Goal: Task Accomplishment & Management: Complete application form

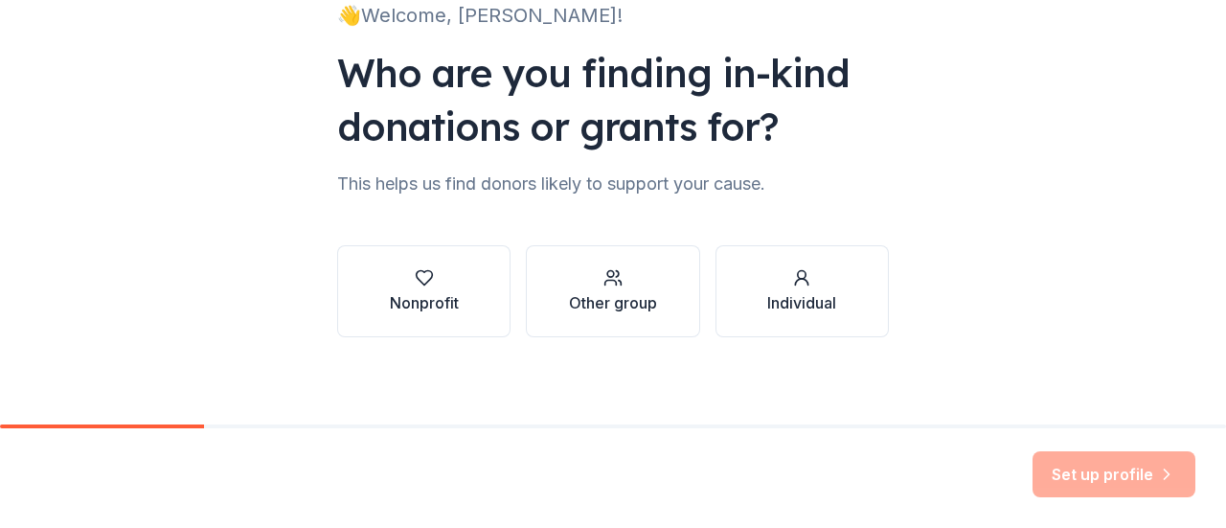
scroll to position [157, 0]
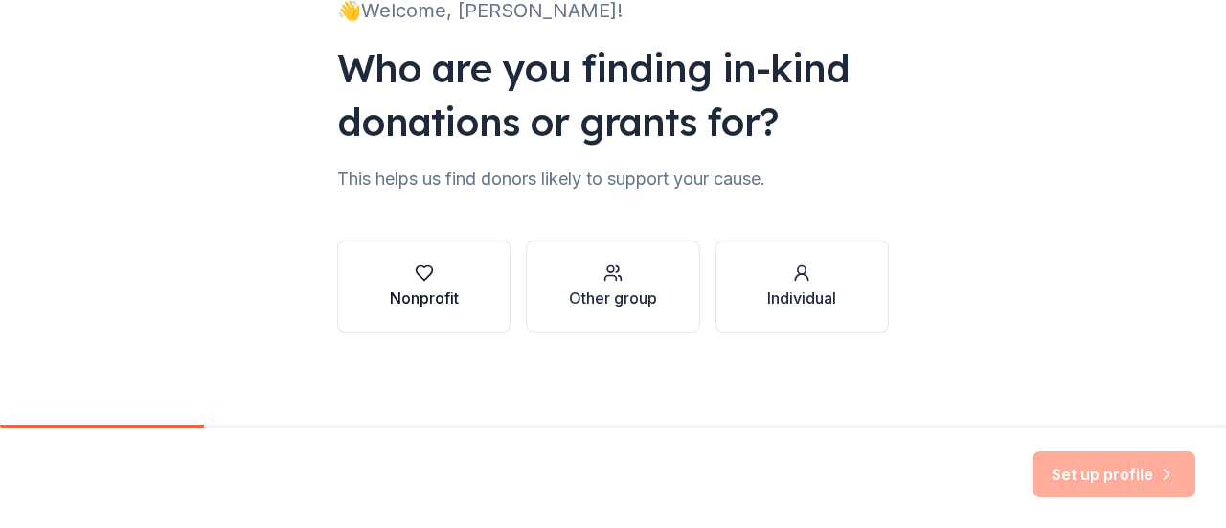
click at [422, 276] on icon "button" at bounding box center [424, 272] width 19 height 19
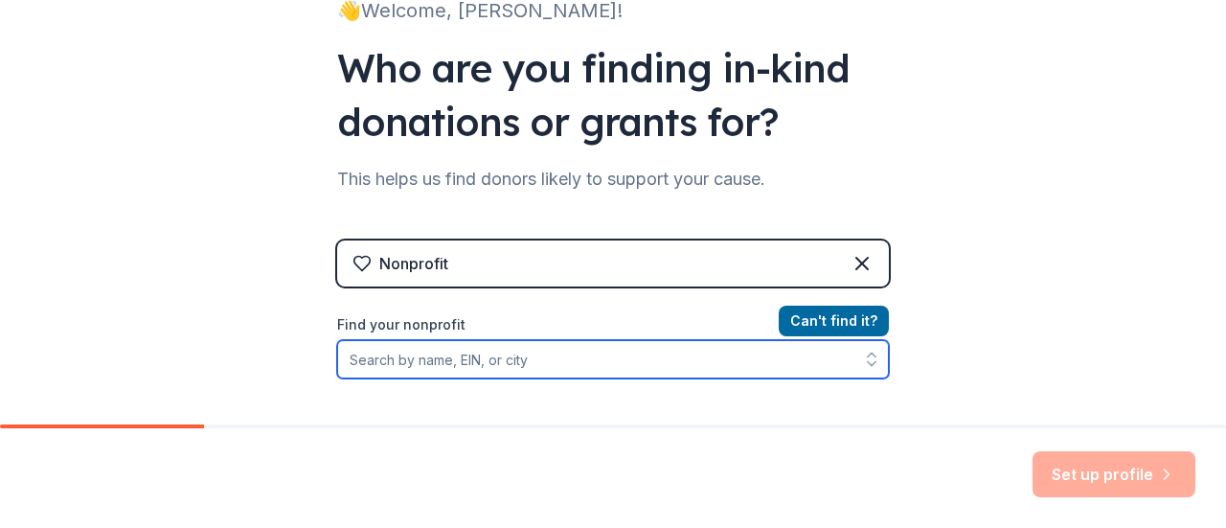
click at [615, 355] on input "Find your nonprofit" at bounding box center [613, 359] width 552 height 38
type input "The Arc of Howard County"
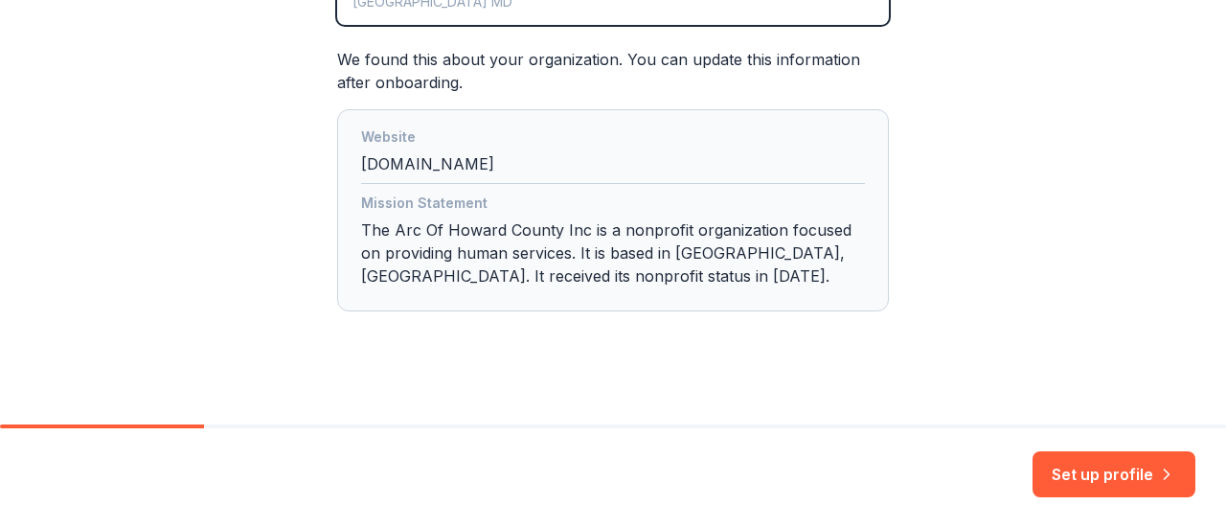
scroll to position [527, 0]
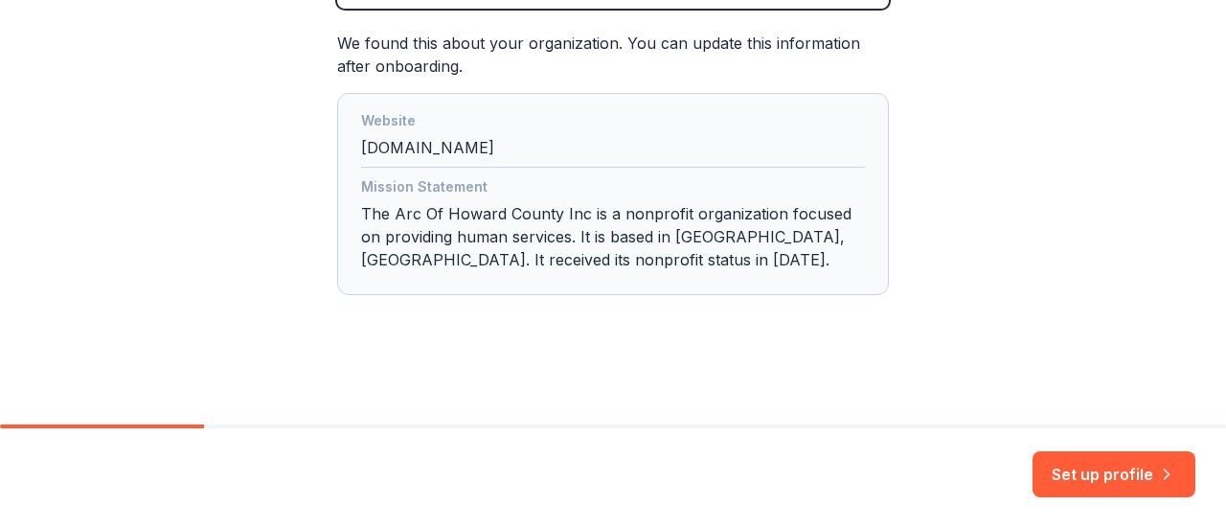
click at [603, 244] on div "Mission Statement The Arc Of Howard County Inc is a nonprofit organization focu…" at bounding box center [613, 226] width 504 height 103
click at [1083, 472] on button "Set up profile" at bounding box center [1114, 474] width 163 height 46
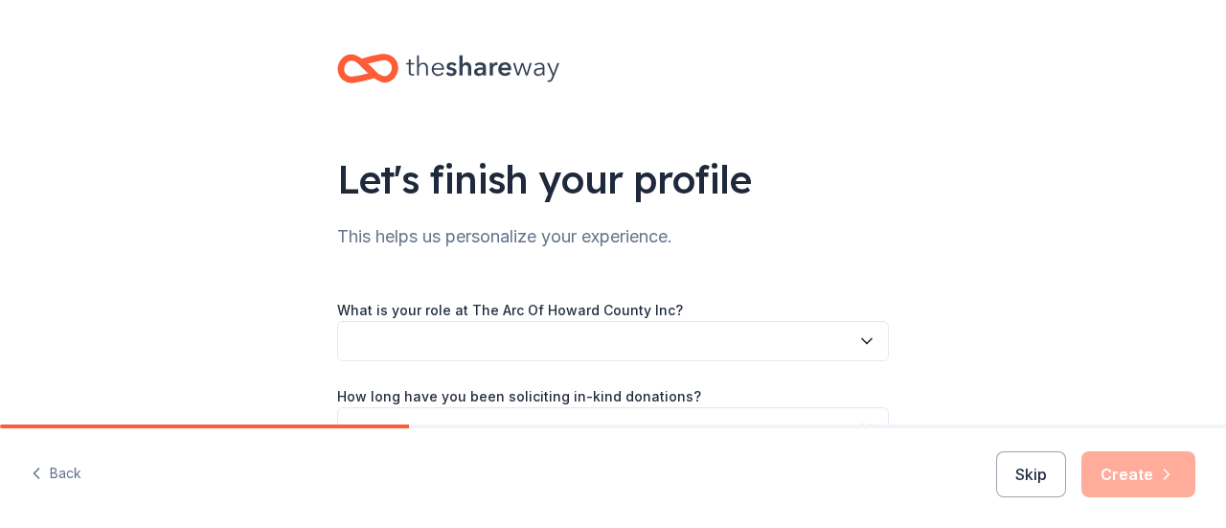
click at [464, 333] on button "button" at bounding box center [613, 341] width 552 height 40
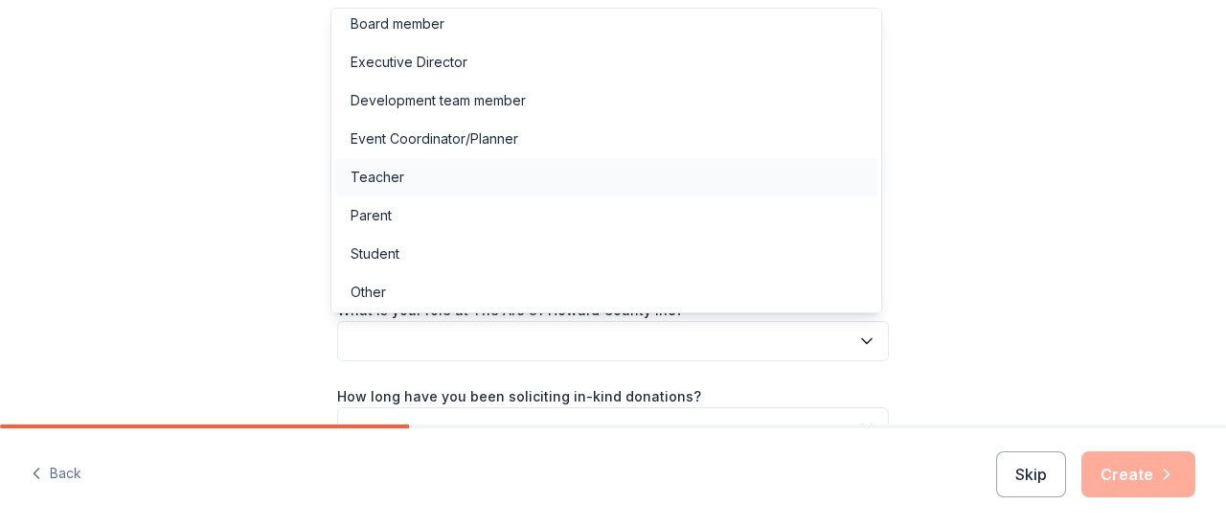
scroll to position [10, 0]
click at [384, 283] on div "Other" at bounding box center [368, 290] width 35 height 23
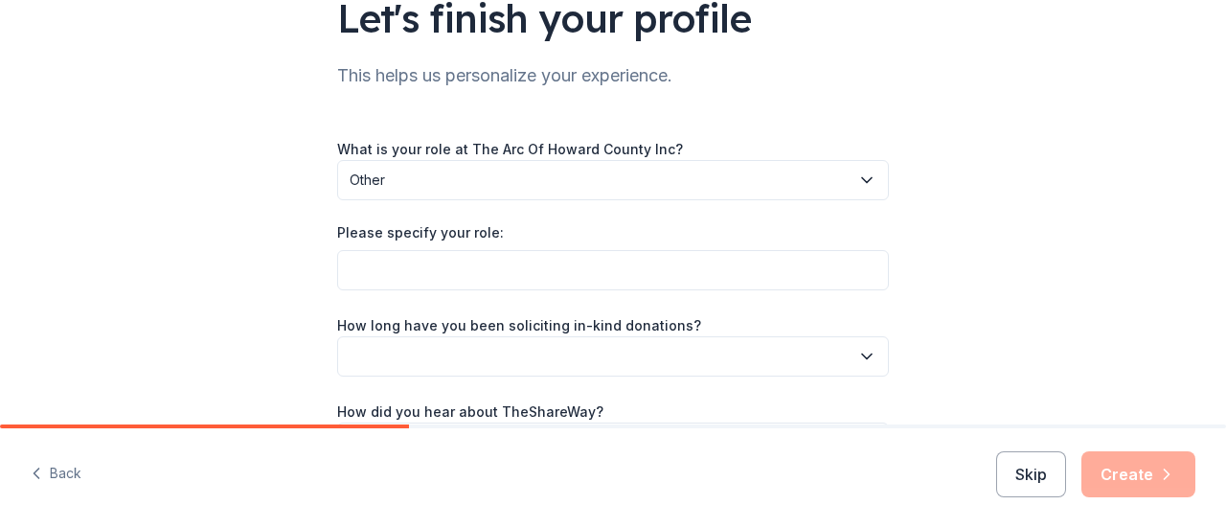
scroll to position [192, 0]
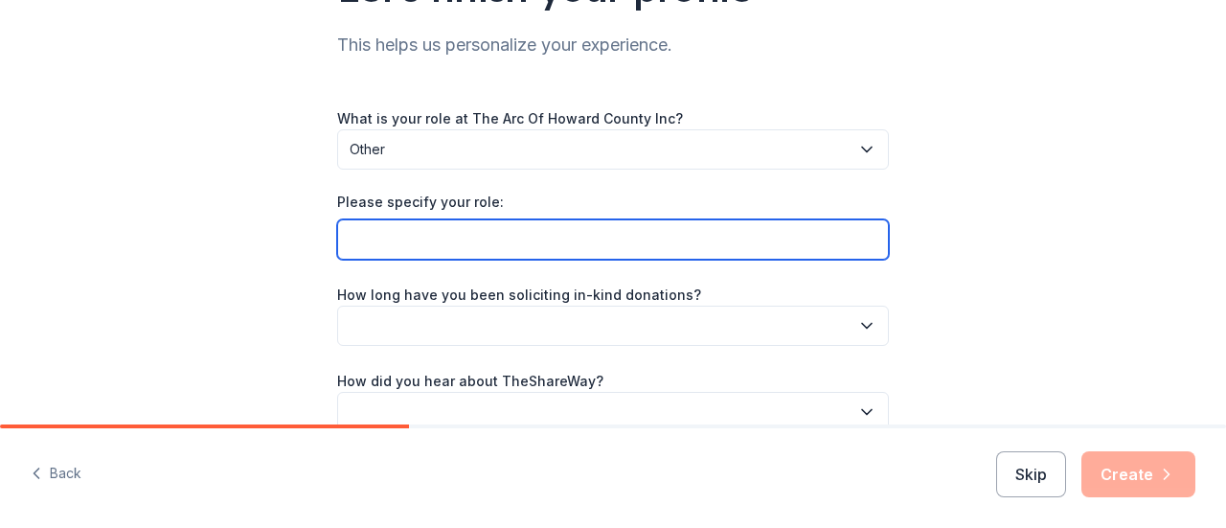
click at [431, 237] on input "Please specify your role:" at bounding box center [613, 239] width 552 height 40
type input "Director of Develoopment"
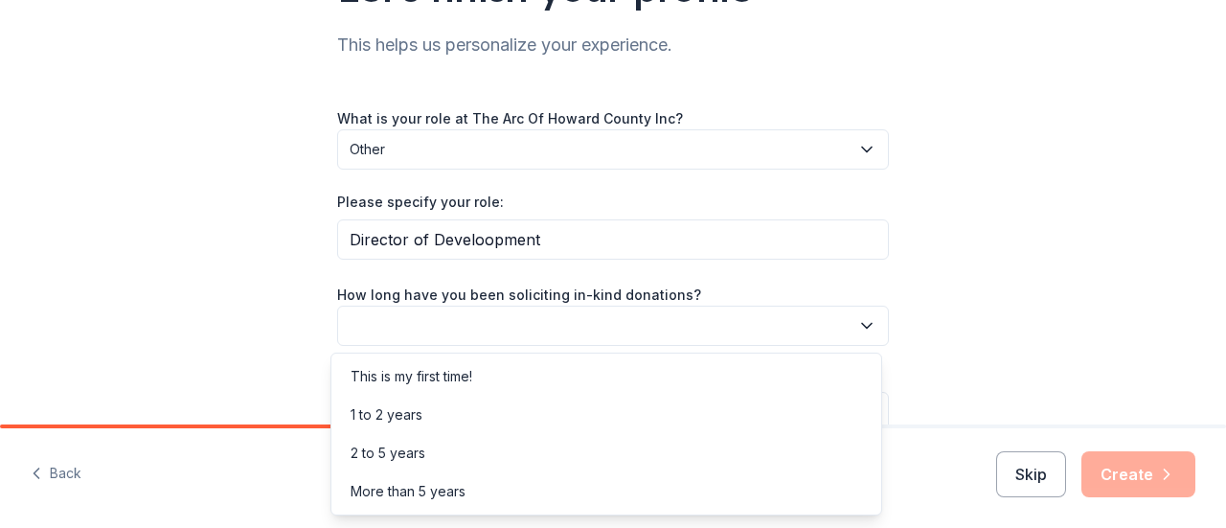
click at [474, 334] on button "button" at bounding box center [613, 326] width 552 height 40
click at [416, 438] on div "2 to 5 years" at bounding box center [606, 453] width 542 height 38
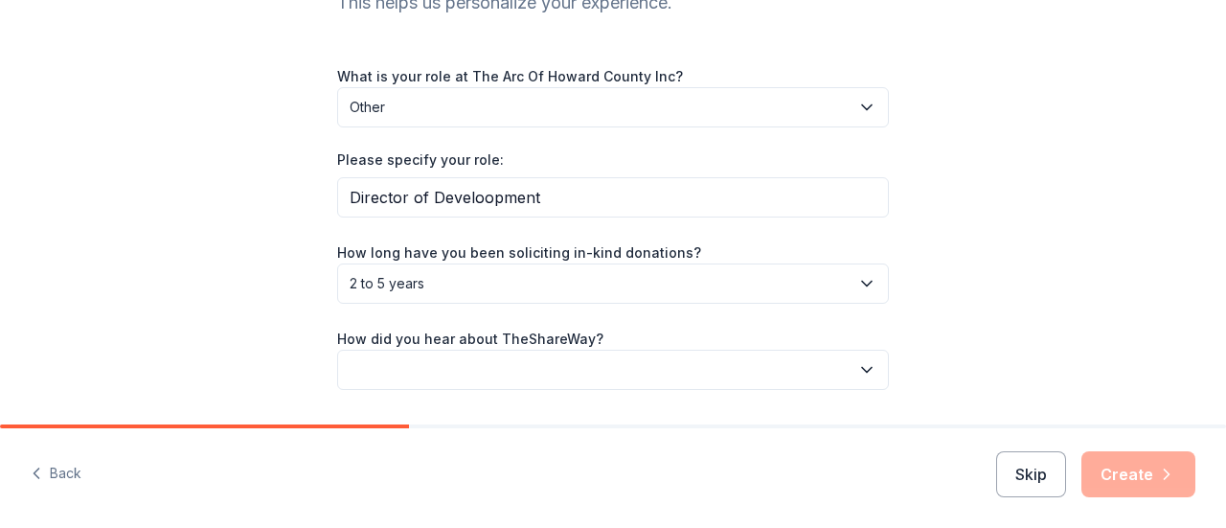
scroll to position [289, 0]
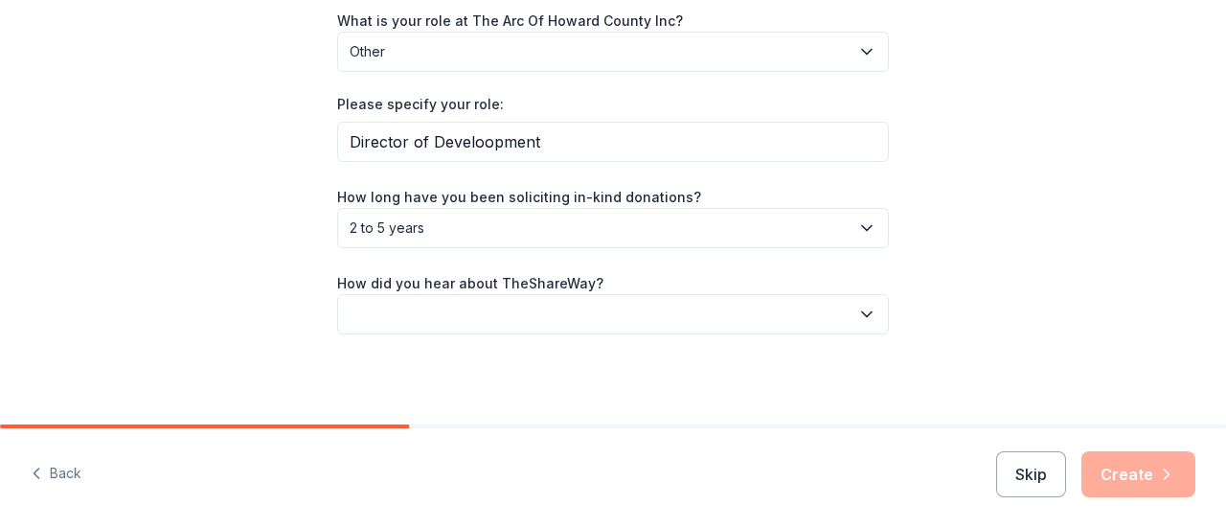
click at [581, 306] on button "button" at bounding box center [613, 314] width 552 height 40
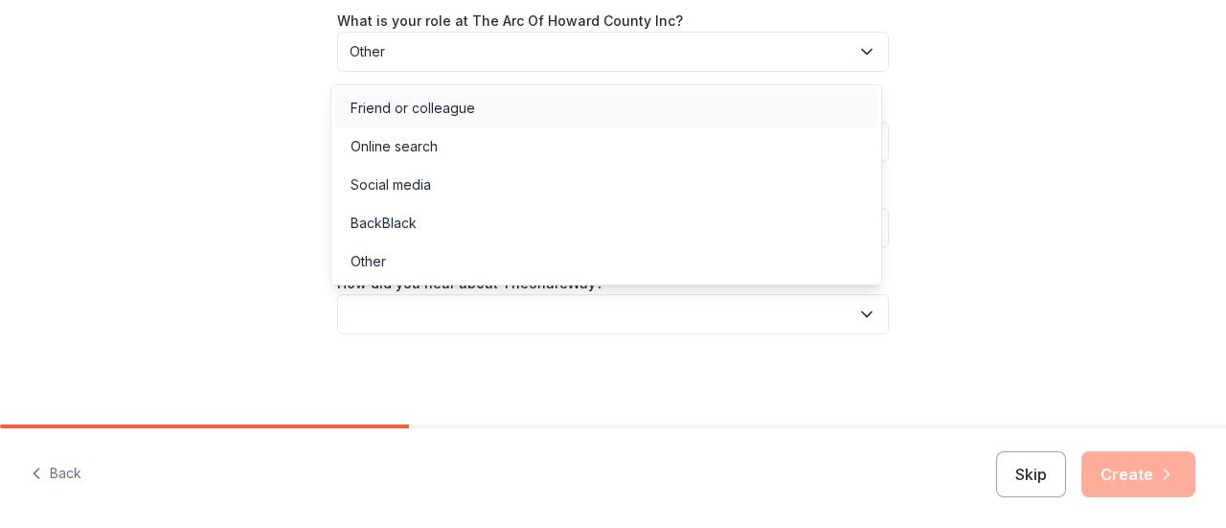
click at [385, 104] on div "Friend or colleague" at bounding box center [413, 108] width 125 height 23
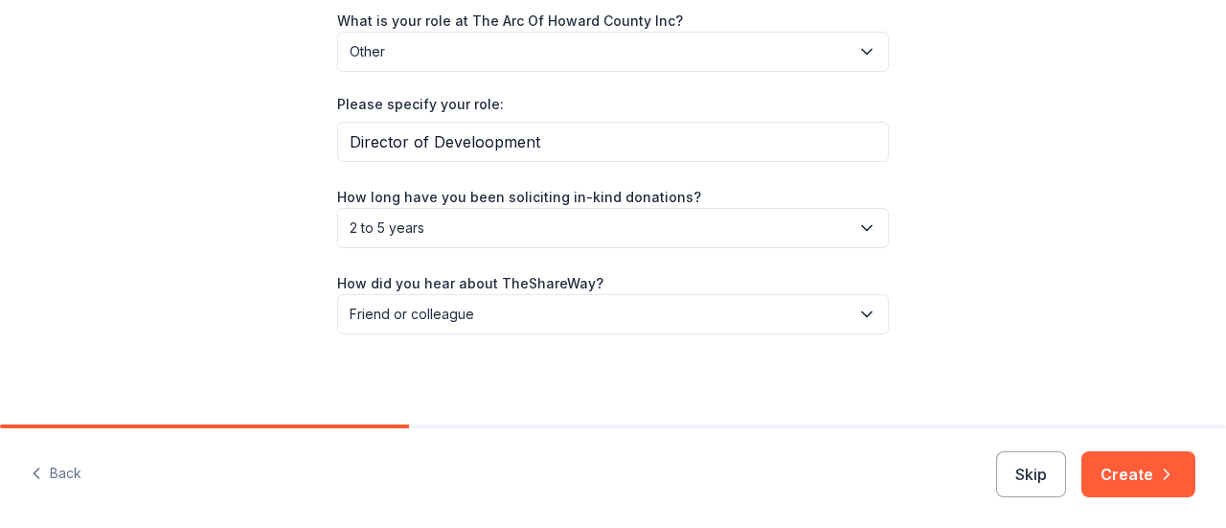
click at [751, 275] on div "How did you hear about TheShareWay? Friend or colleague" at bounding box center [613, 302] width 552 height 63
click at [1161, 470] on icon "button" at bounding box center [1166, 474] width 19 height 19
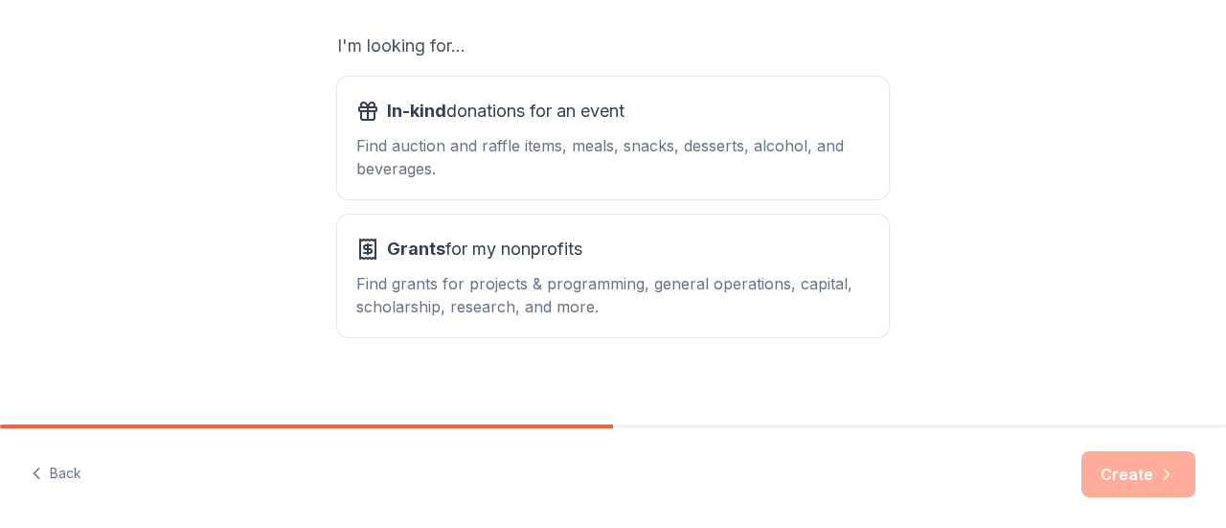
scroll to position [349, 0]
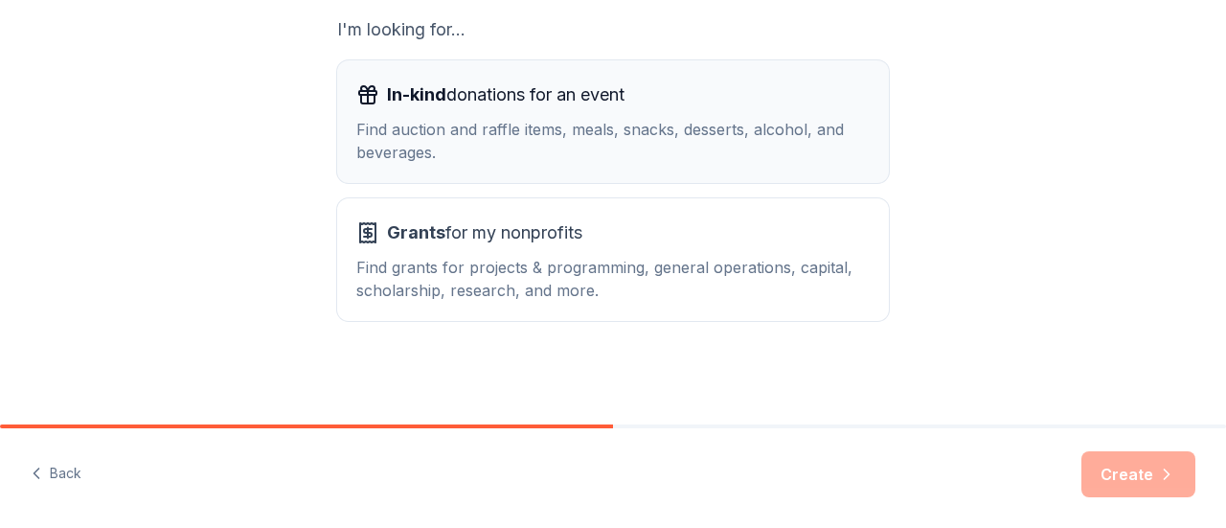
click at [502, 158] on div "Find auction and raffle items, meals, snacks, desserts, alcohol, and beverages." at bounding box center [613, 141] width 514 height 46
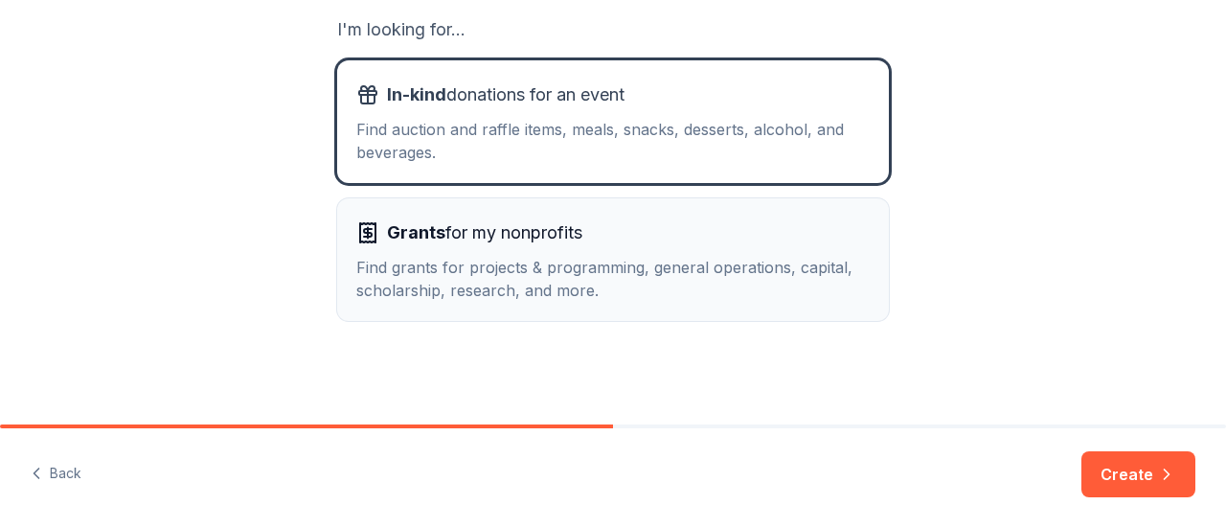
click at [500, 255] on div "Grants for my nonprofits Find grants for projects & programming, general operat…" at bounding box center [613, 259] width 514 height 84
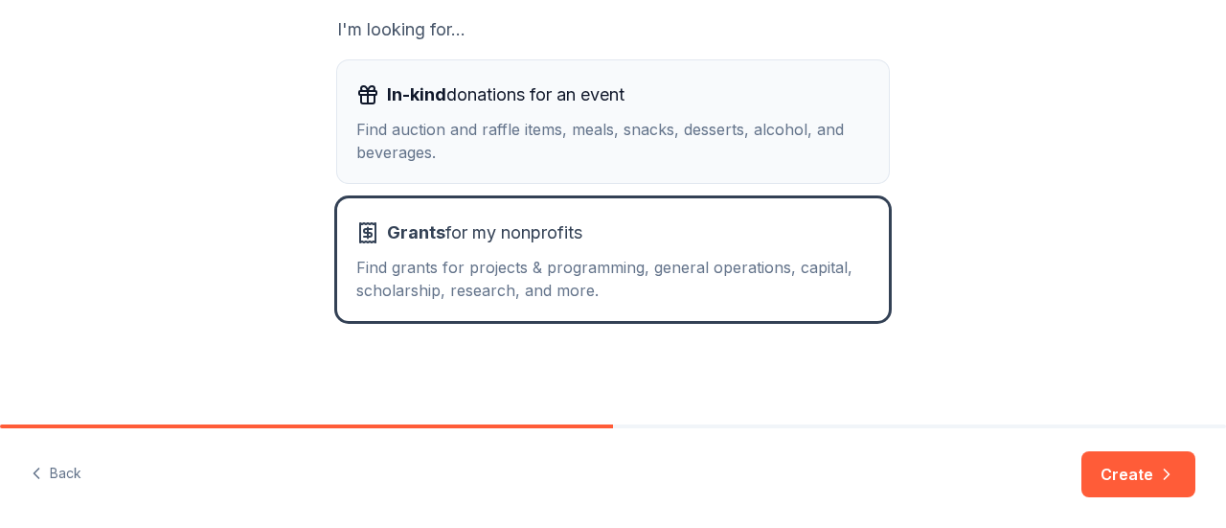
click at [521, 129] on div "Find auction and raffle items, meals, snacks, desserts, alcohol, and beverages." at bounding box center [613, 141] width 514 height 46
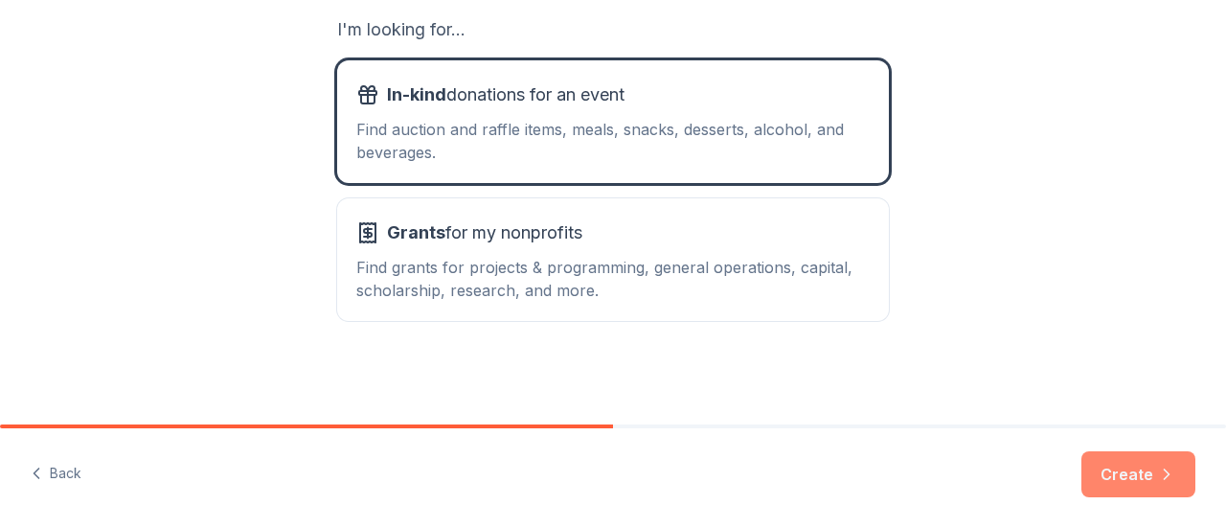
click at [1101, 475] on button "Create" at bounding box center [1139, 474] width 114 height 46
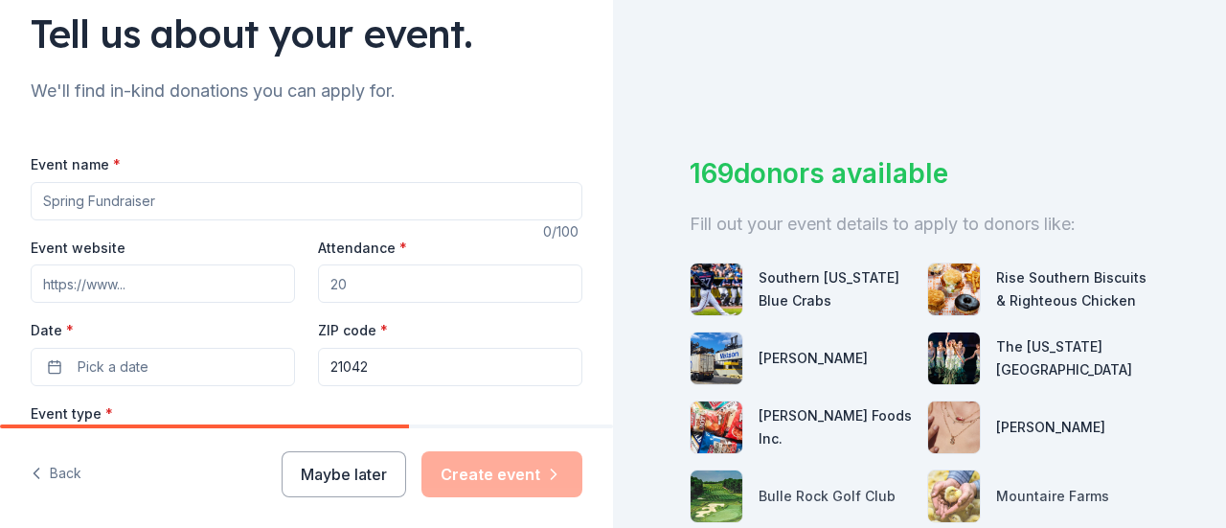
scroll to position [176, 0]
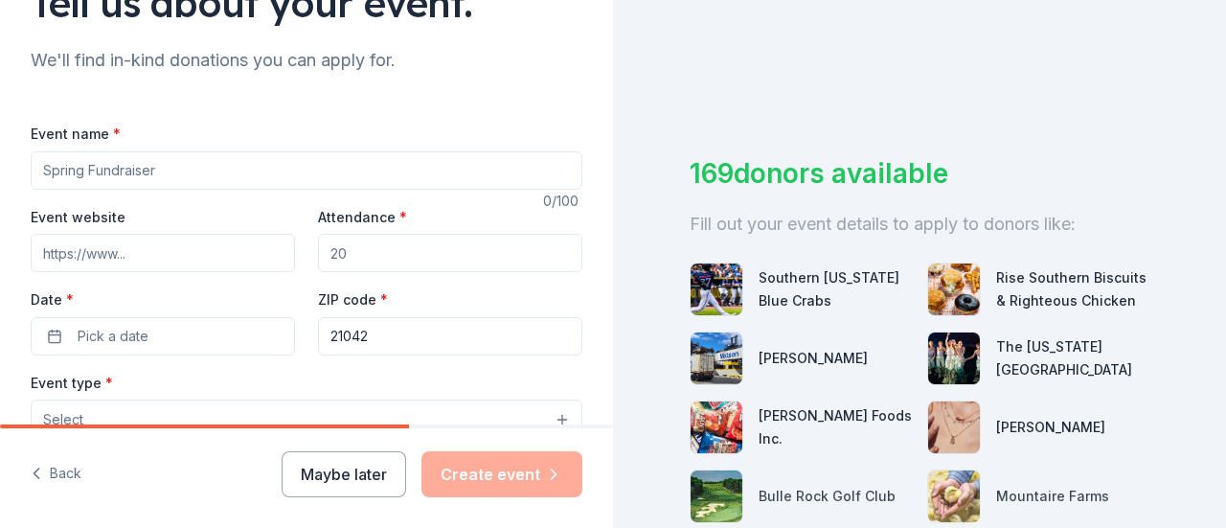
click at [368, 168] on input "Event name *" at bounding box center [307, 170] width 552 height 38
drag, startPoint x: 213, startPoint y: 164, endPoint x: 69, endPoint y: 146, distance: 144.9
click at [69, 146] on div "Event name *" at bounding box center [307, 156] width 552 height 68
type input "Chip in for Change-Golf Fundraiser"
drag, startPoint x: 164, startPoint y: 262, endPoint x: 0, endPoint y: 260, distance: 163.8
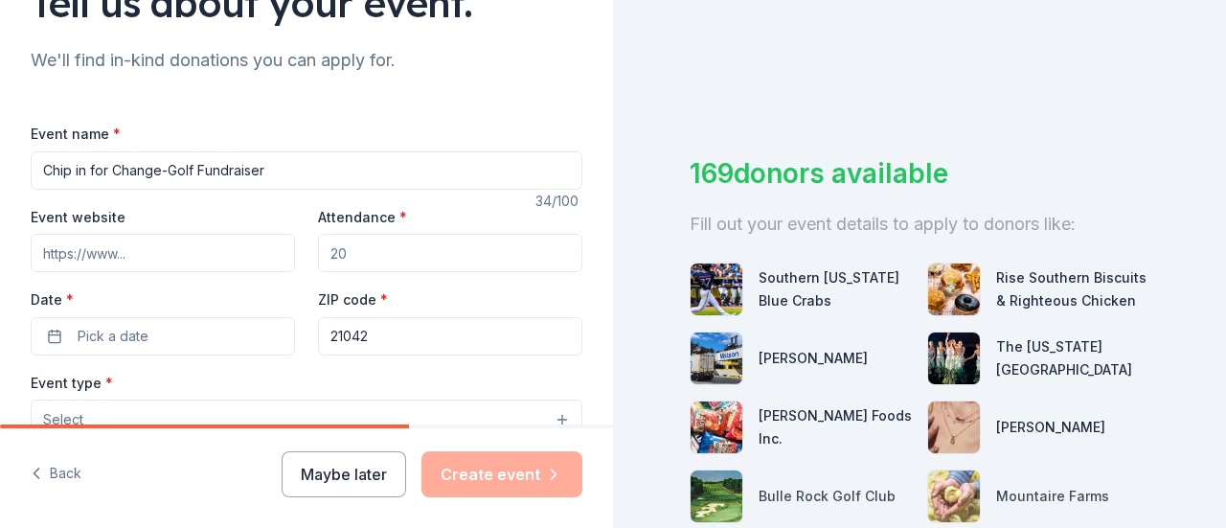
click at [0, 260] on div "Tell us about your event. We'll find in-kind donations you can apply for. Event…" at bounding box center [306, 461] width 613 height 1275
paste input "[URL][DOMAIN_NAME]"
type input "[URL][DOMAIN_NAME]"
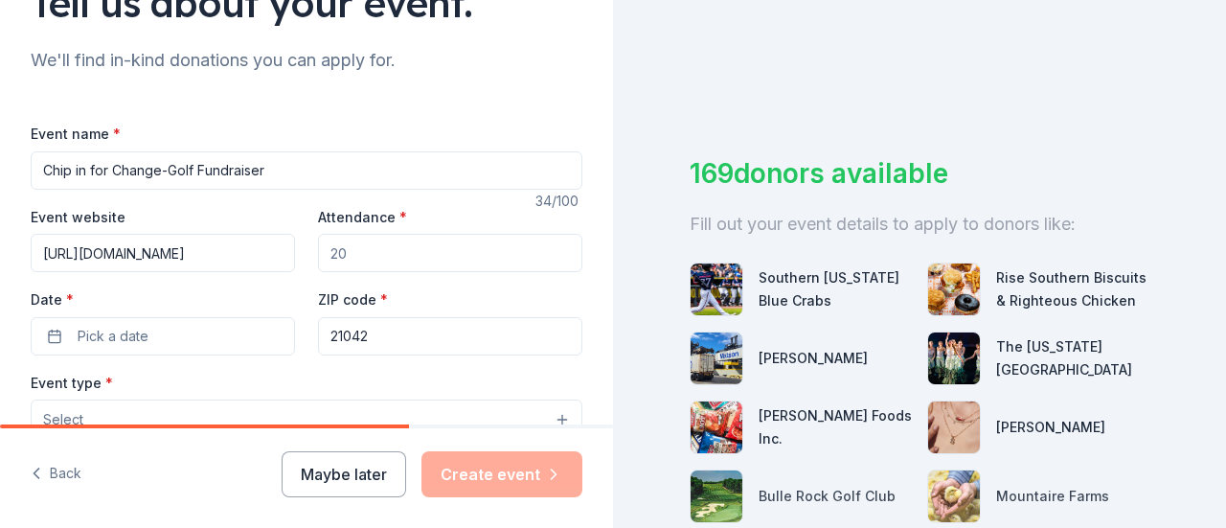
click at [366, 240] on input "Attendance *" at bounding box center [450, 253] width 264 height 38
type input "100"
click at [188, 340] on button "Pick a date" at bounding box center [163, 336] width 264 height 38
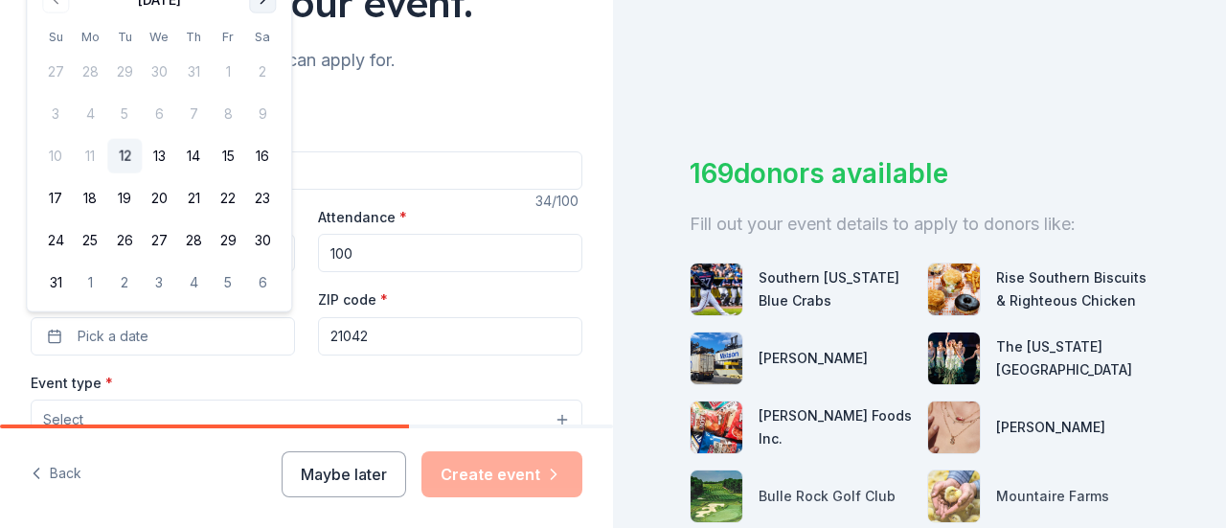
click at [265, 9] on button "Go to next month" at bounding box center [262, 0] width 27 height 27
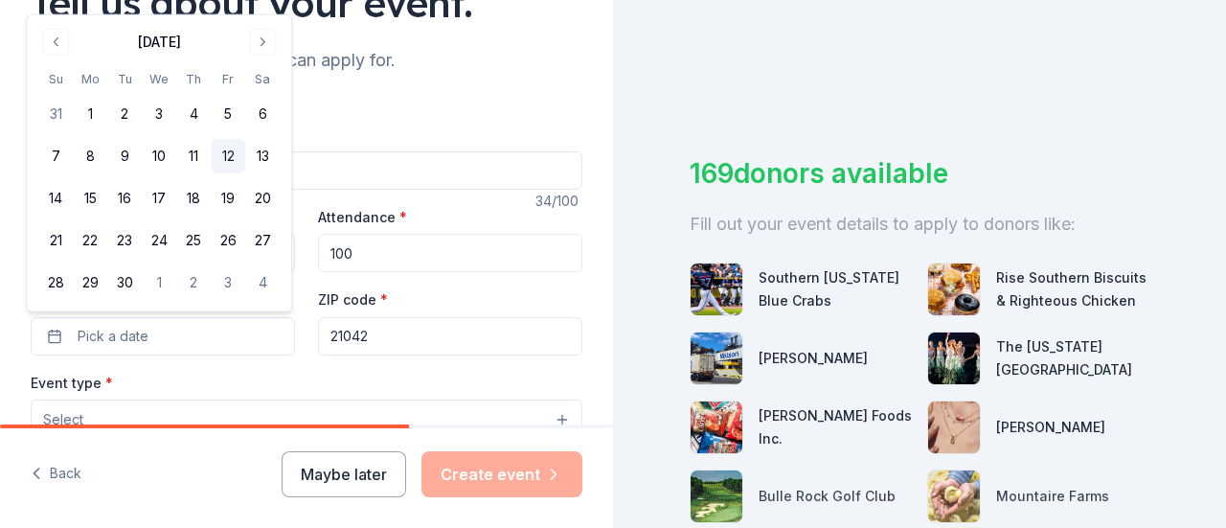
click at [235, 158] on button "12" at bounding box center [228, 156] width 34 height 34
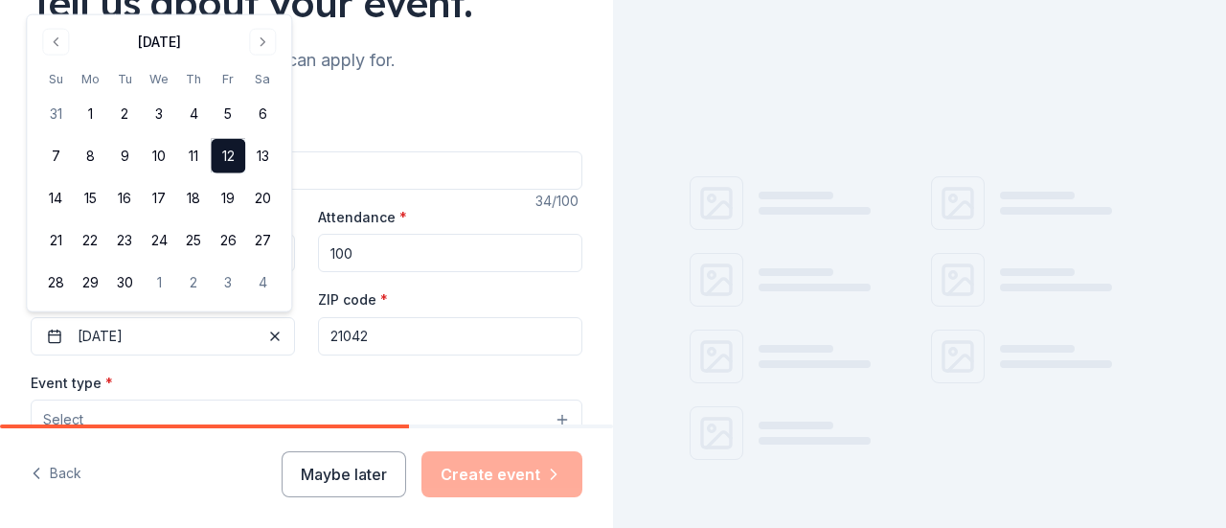
click at [397, 337] on input "21042" at bounding box center [450, 336] width 264 height 38
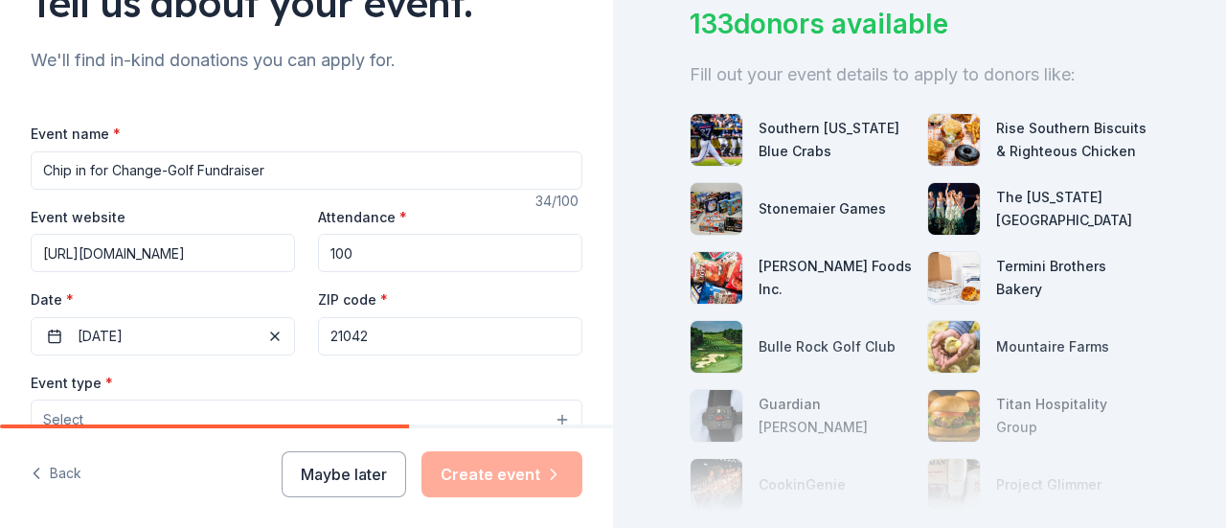
scroll to position [163, 0]
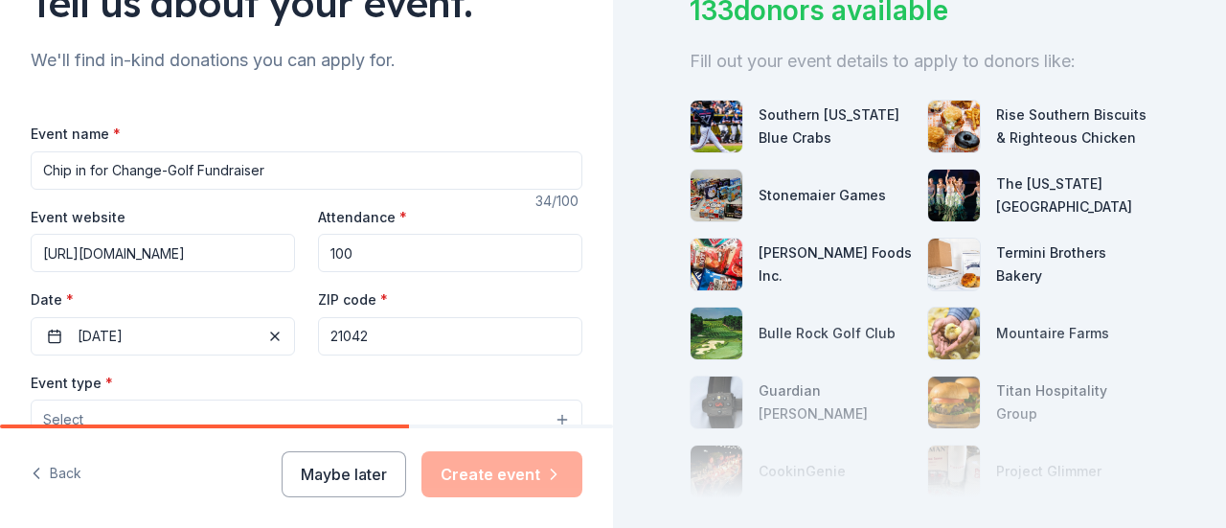
click at [534, 89] on div "Tell us about your event. We'll find in-kind donations you can apply for. Event…" at bounding box center [306, 461] width 613 height 1275
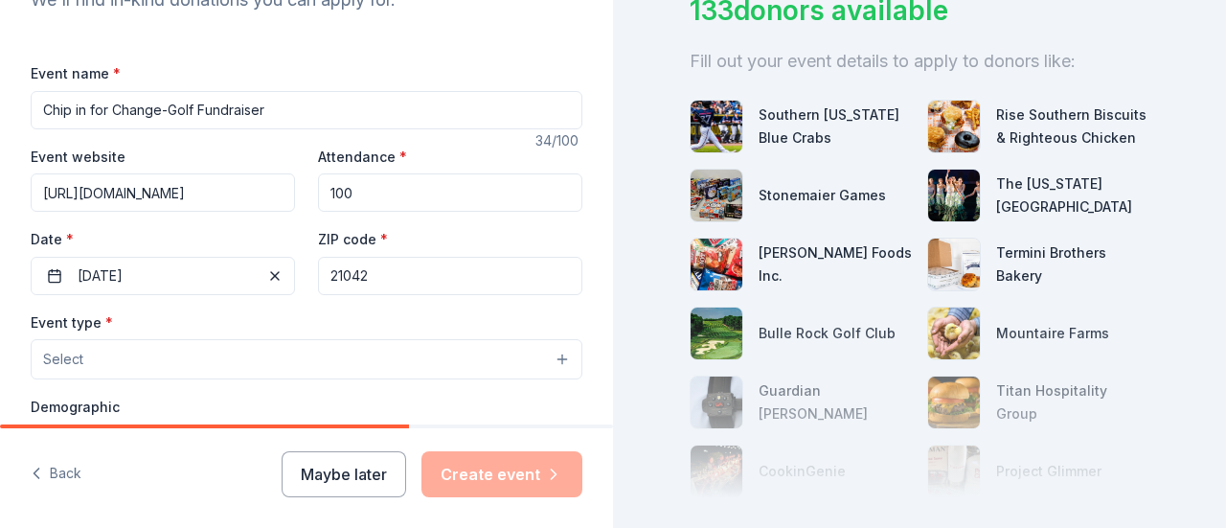
scroll to position [464, 0]
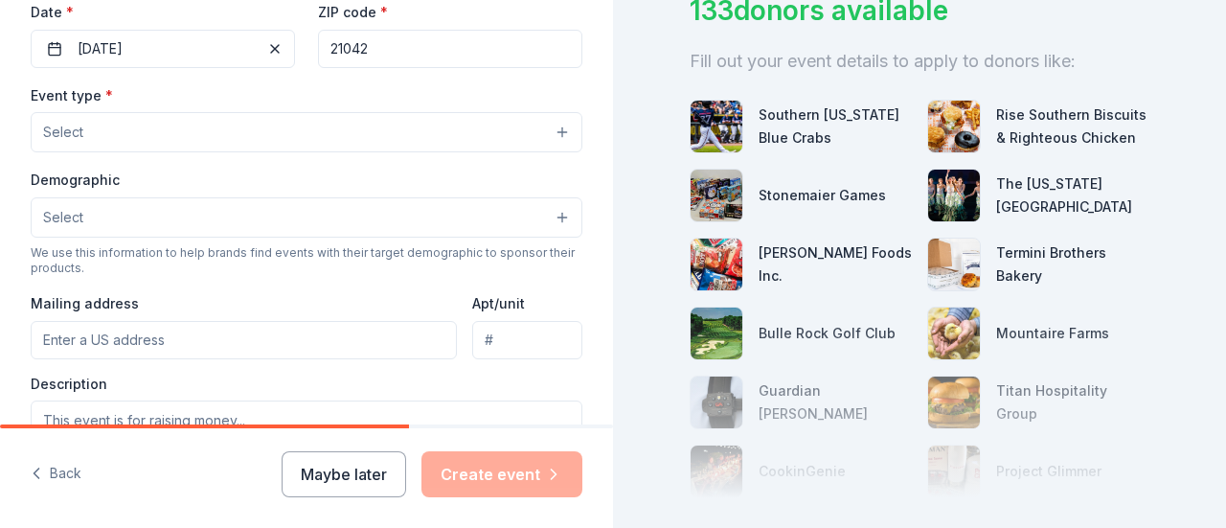
click at [252, 122] on button "Select" at bounding box center [307, 132] width 552 height 40
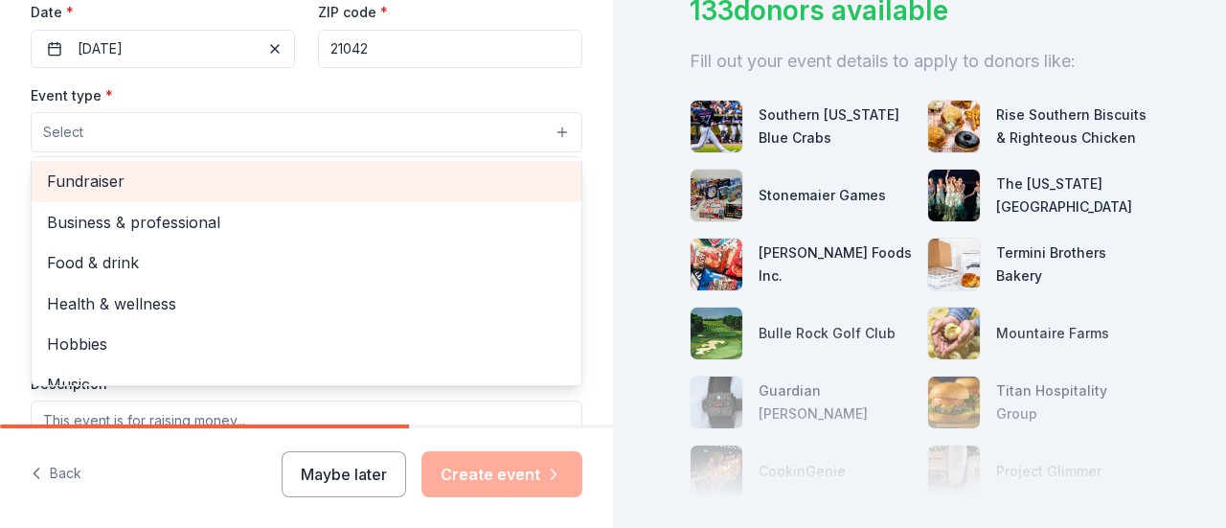
click at [132, 173] on span "Fundraiser" at bounding box center [306, 181] width 519 height 25
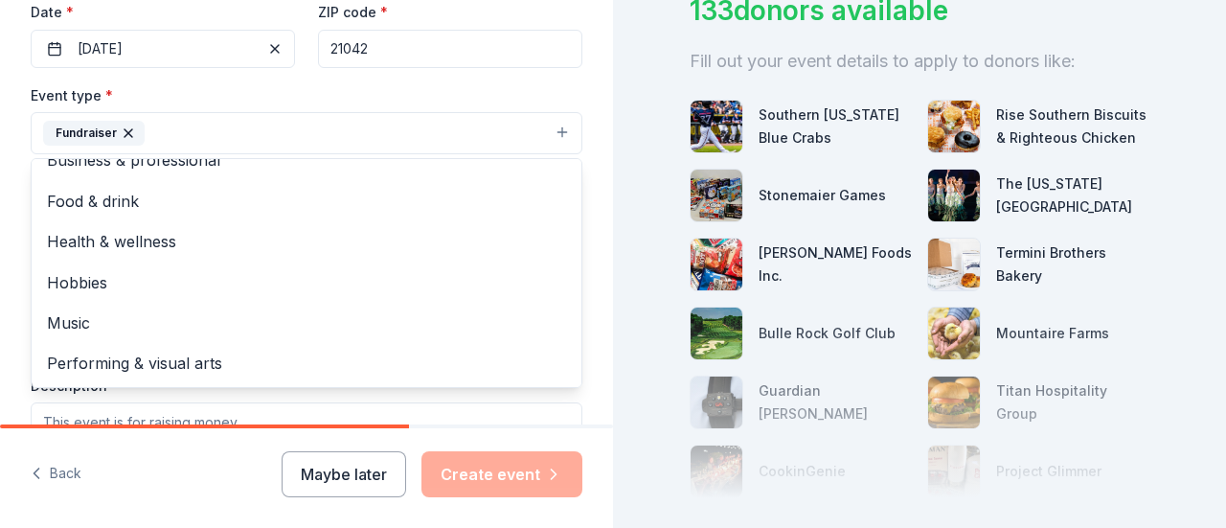
scroll to position [0, 0]
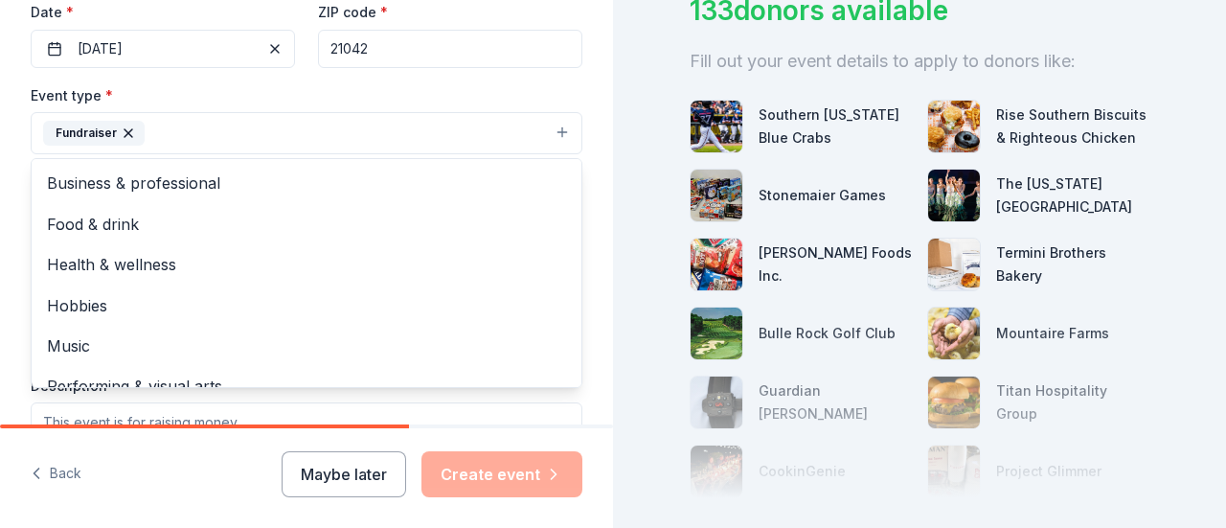
click at [532, 79] on div "Event name * Chip in for Change-Golf Fundraiser 34 /100 Event website [URL][DOM…" at bounding box center [307, 277] width 552 height 887
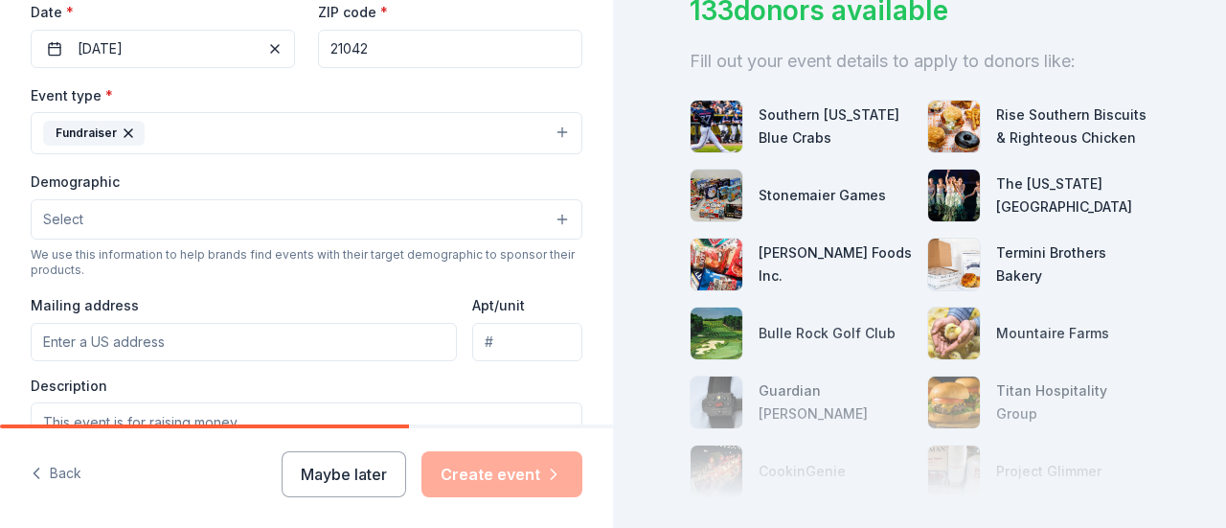
click at [217, 218] on button "Select" at bounding box center [307, 219] width 552 height 40
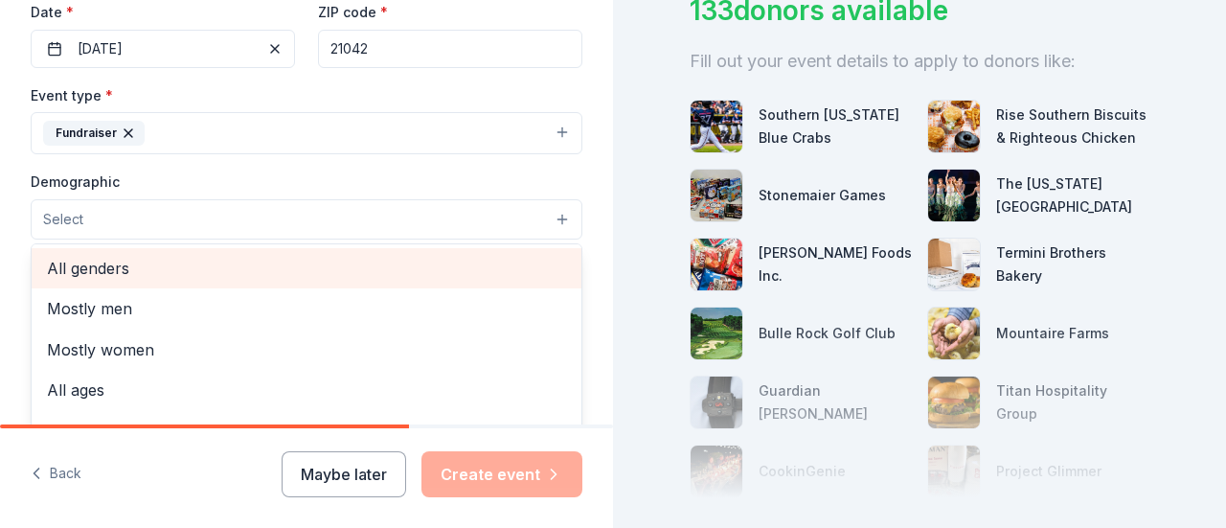
click at [147, 265] on span "All genders" at bounding box center [306, 268] width 519 height 25
click at [180, 275] on span "Mostly men" at bounding box center [306, 270] width 519 height 25
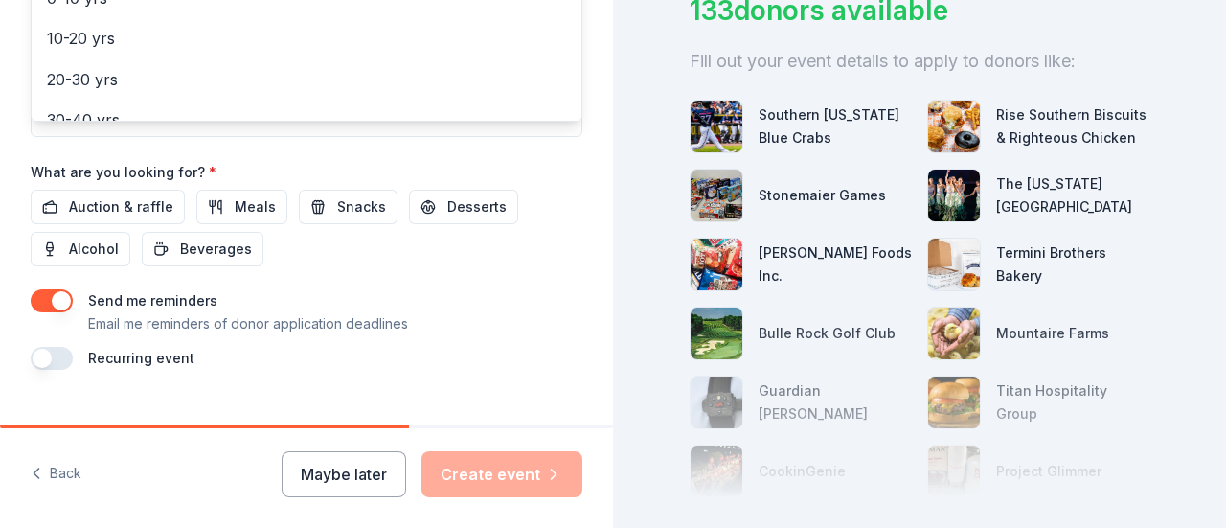
scroll to position [849, 0]
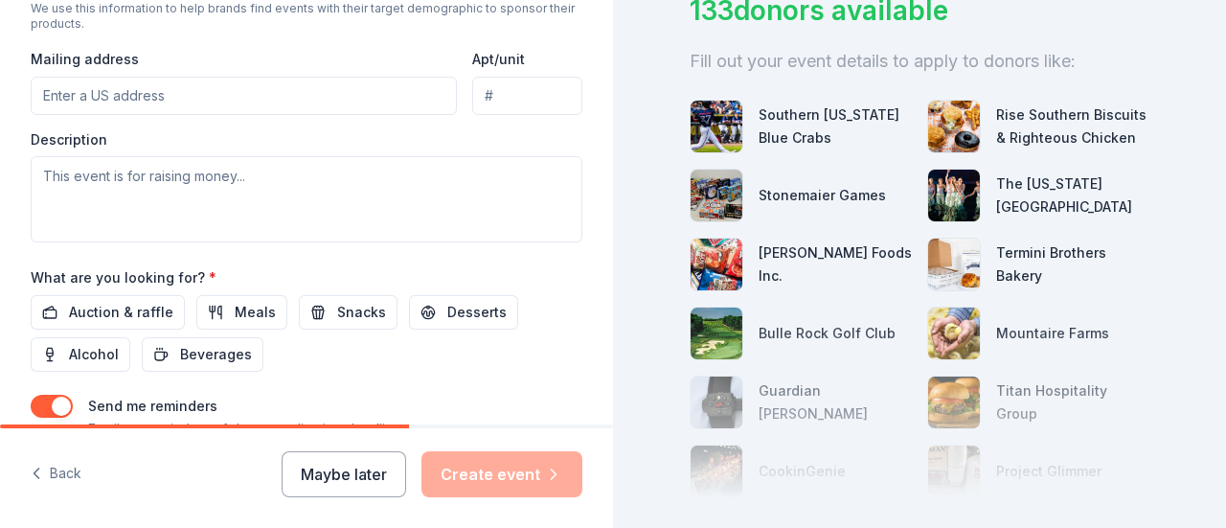
scroll to position [755, 0]
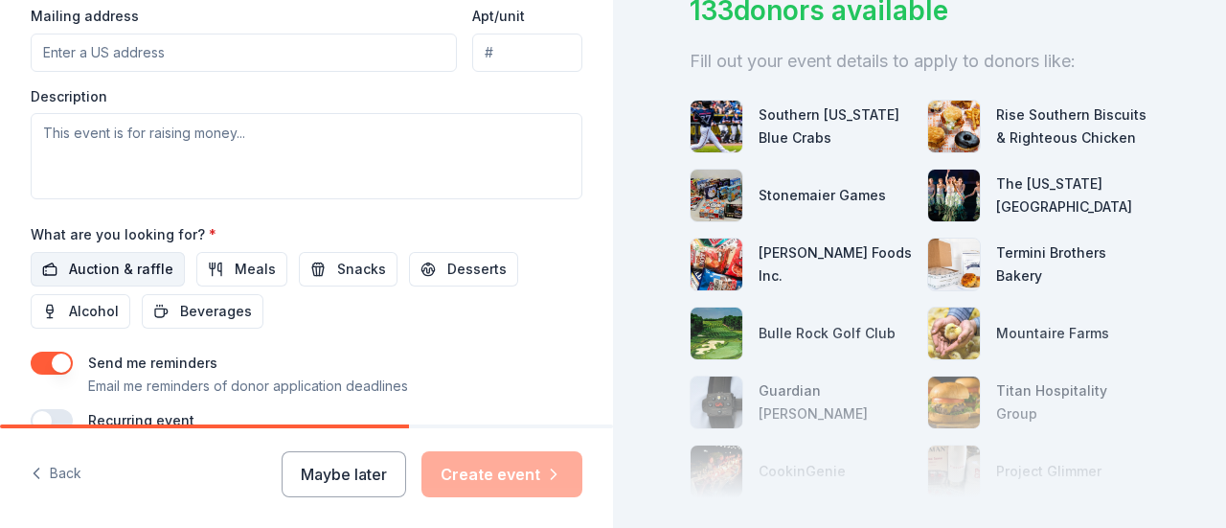
click at [144, 258] on span "Auction & raffle" at bounding box center [121, 269] width 104 height 23
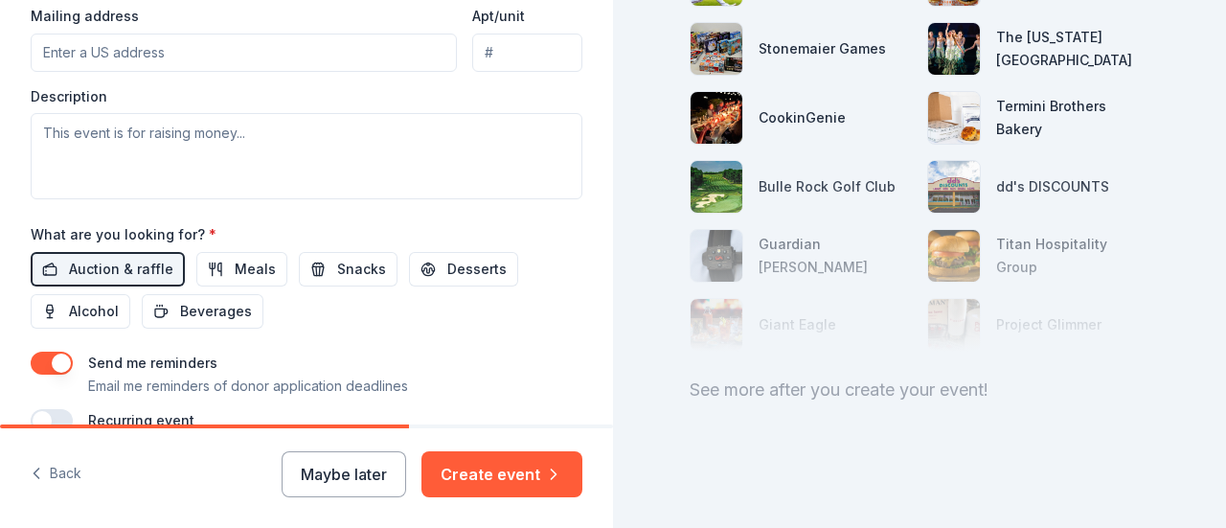
scroll to position [324, 0]
click at [228, 252] on button "Meals" at bounding box center [241, 269] width 91 height 34
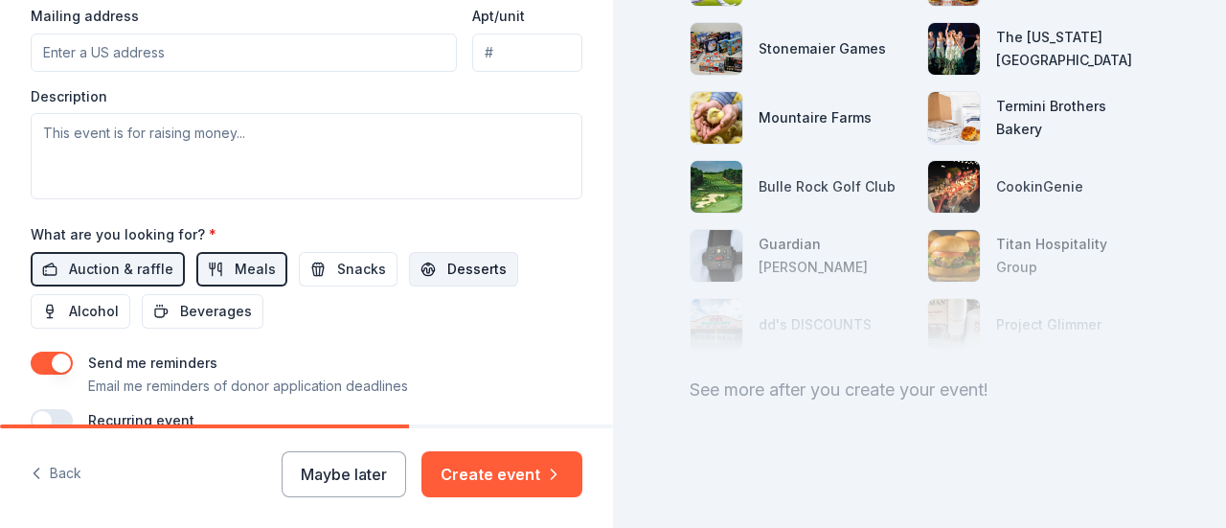
click at [433, 252] on button "Desserts" at bounding box center [463, 269] width 109 height 34
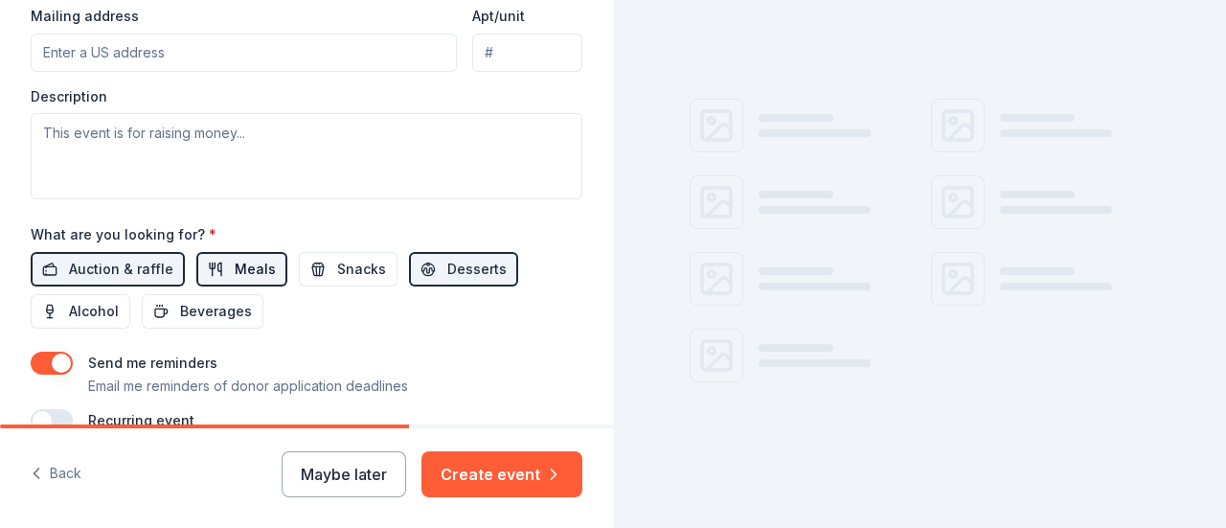
click at [235, 259] on span "Meals" at bounding box center [255, 269] width 41 height 23
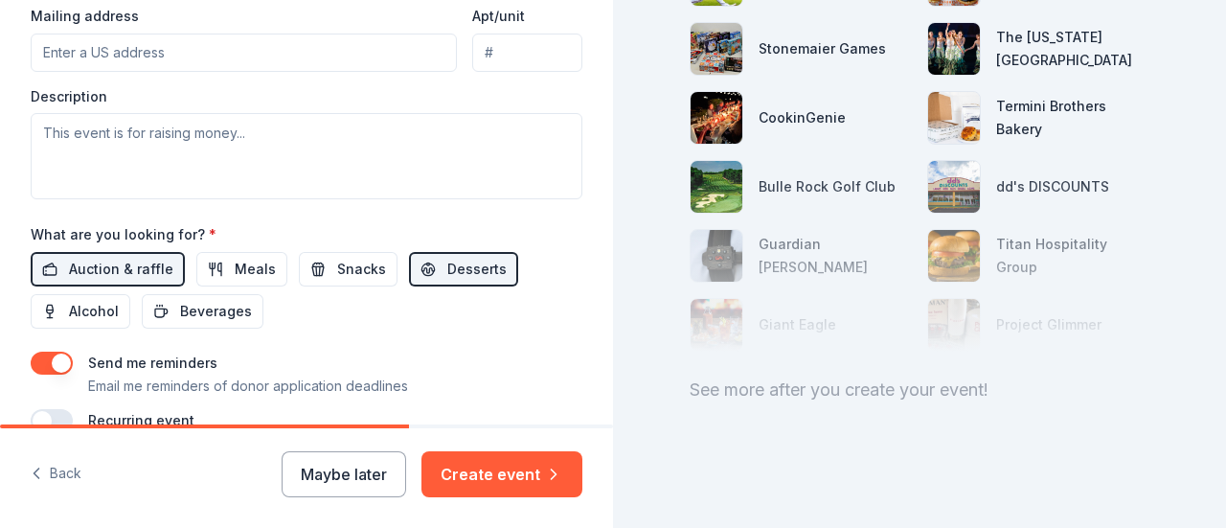
scroll to position [849, 0]
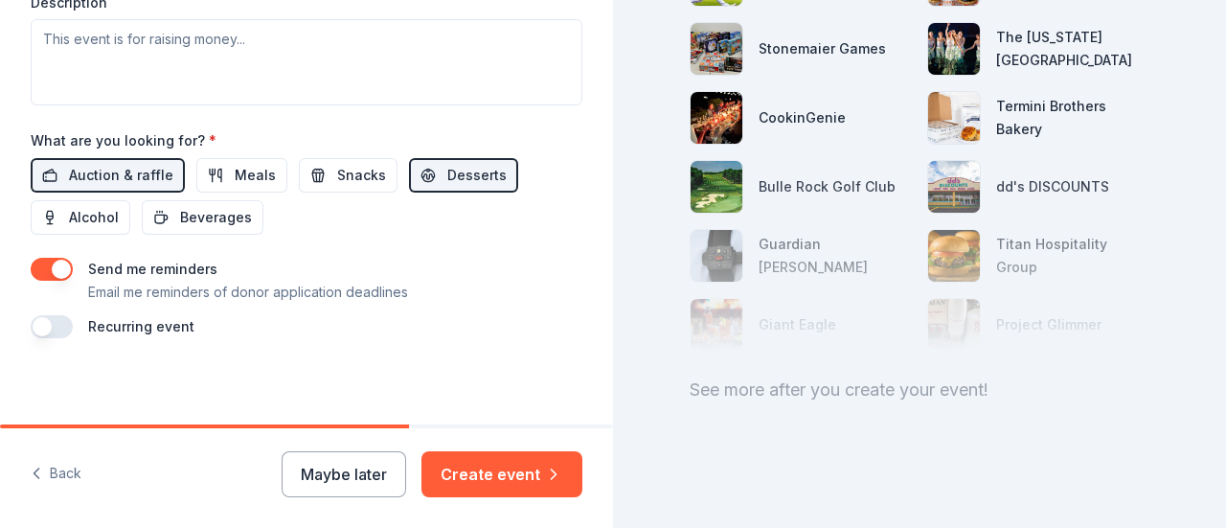
click at [473, 477] on button "Create event" at bounding box center [502, 474] width 161 height 46
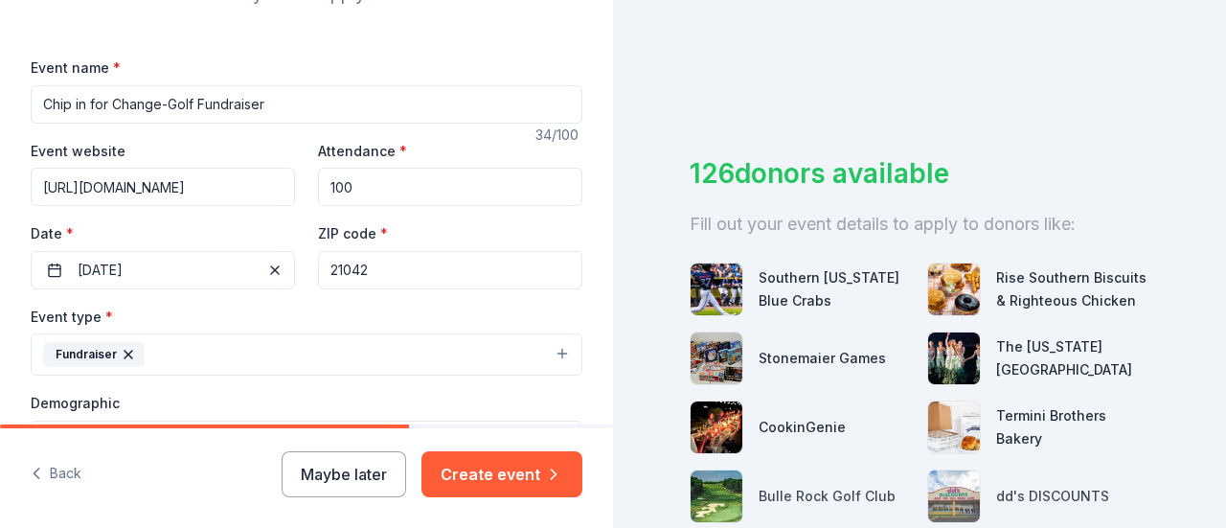
scroll to position [255, 0]
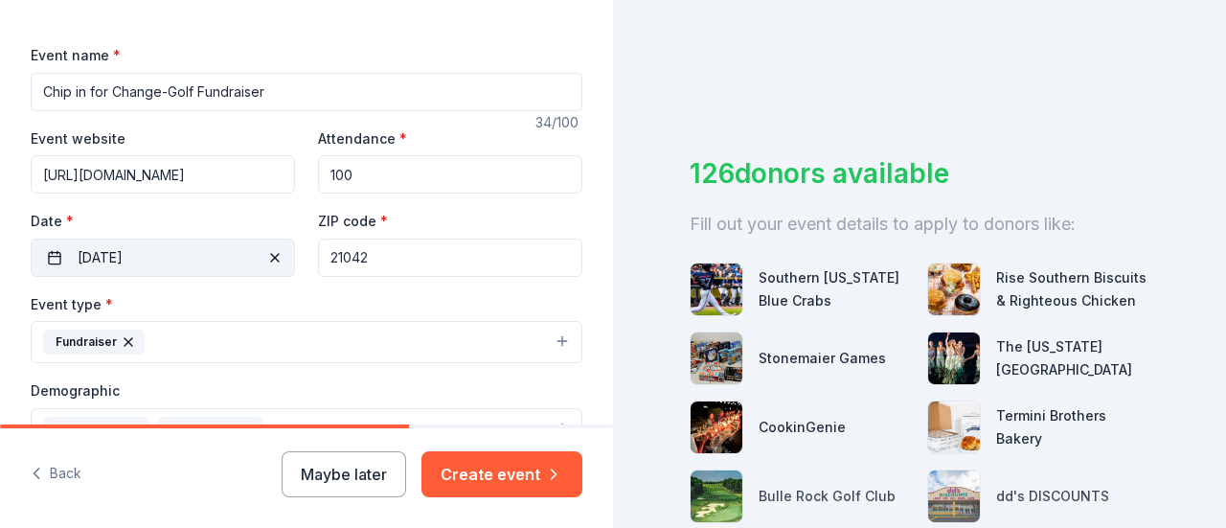
click at [218, 257] on button "[DATE]" at bounding box center [163, 258] width 264 height 38
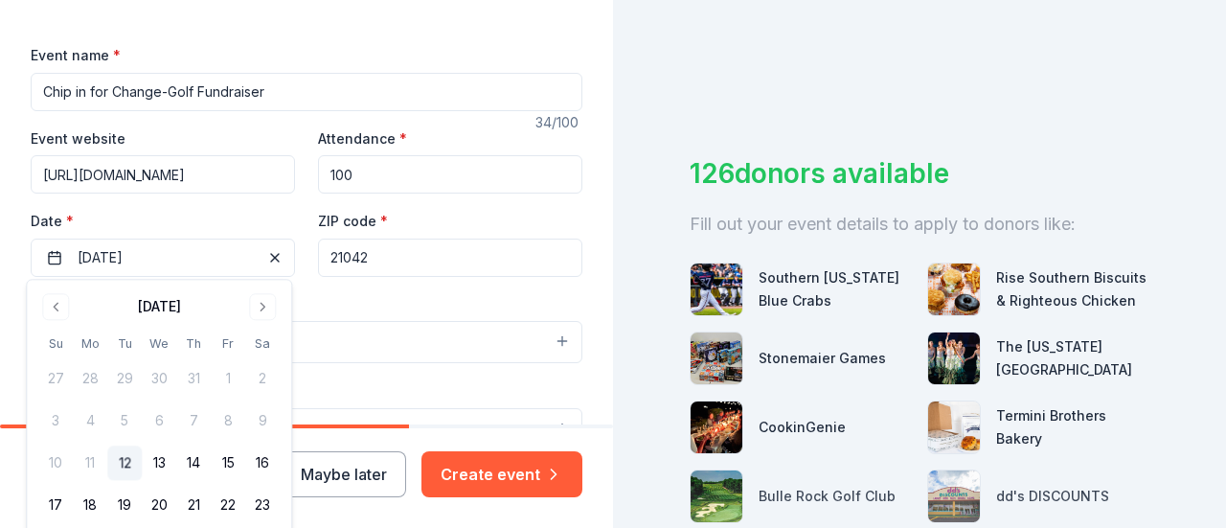
click at [123, 460] on button "12" at bounding box center [124, 463] width 34 height 34
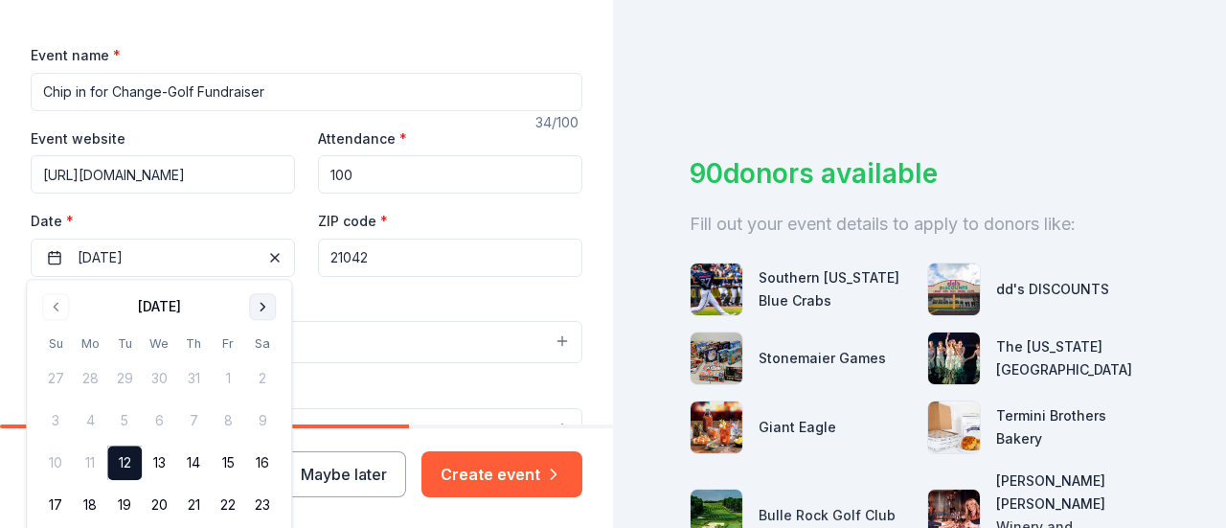
click at [261, 313] on button "Go to next month" at bounding box center [262, 306] width 27 height 27
click at [230, 413] on button "12" at bounding box center [228, 421] width 34 height 34
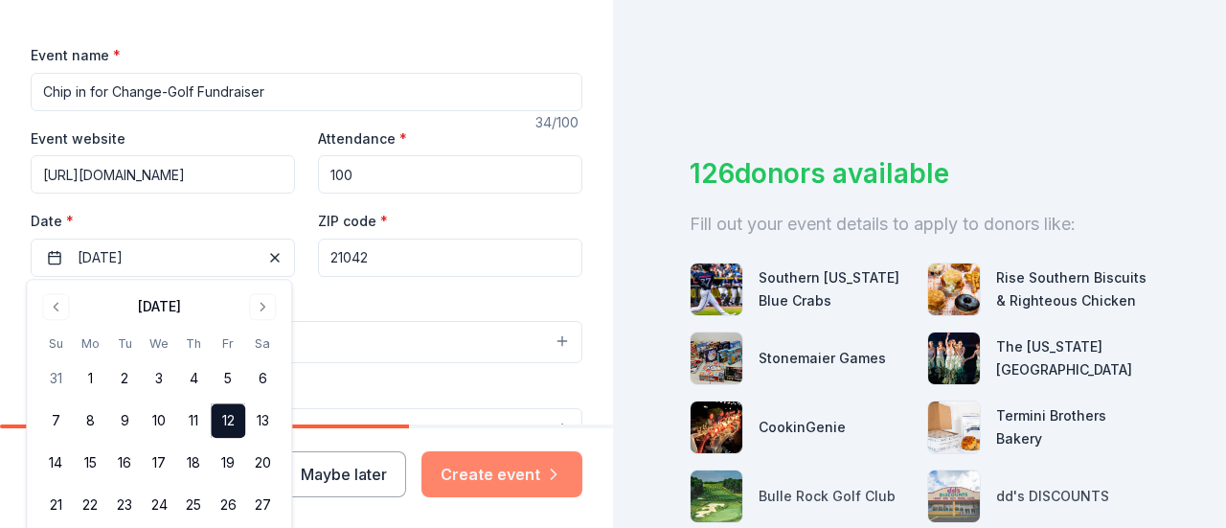
click at [498, 480] on button "Create event" at bounding box center [502, 474] width 161 height 46
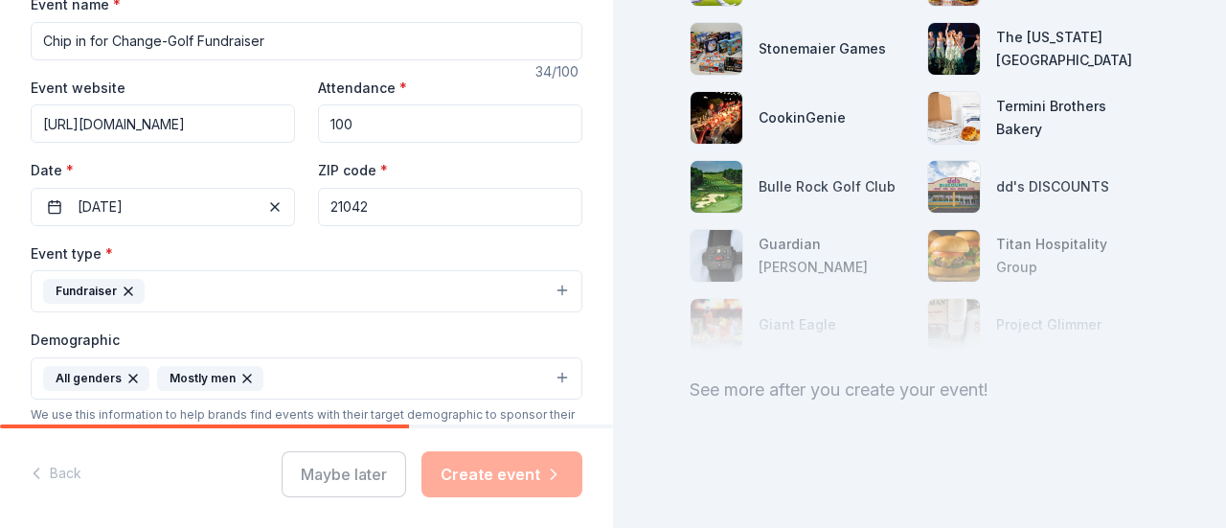
scroll to position [446, 0]
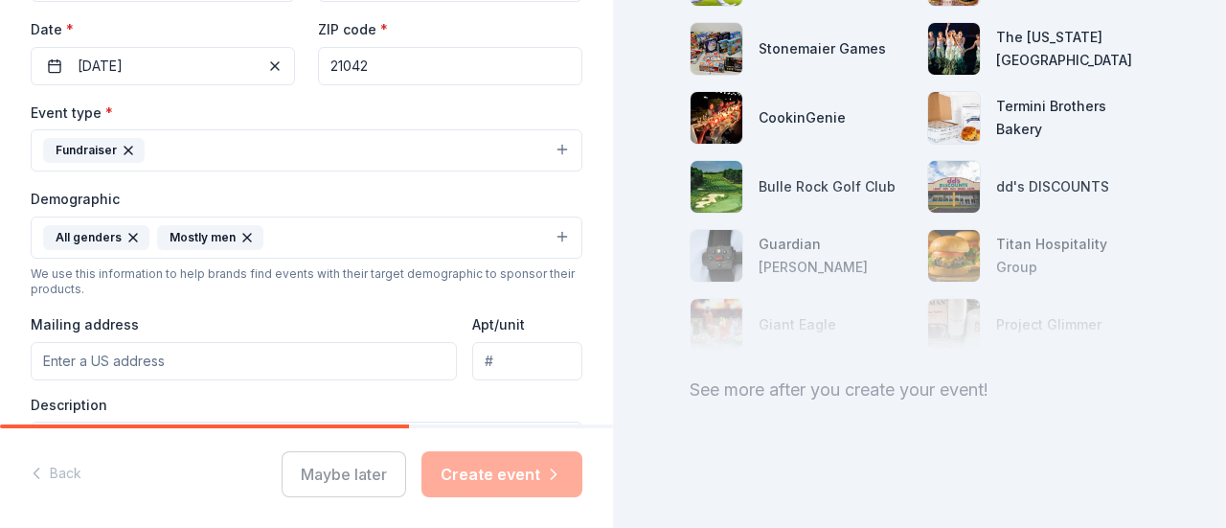
click at [282, 376] on div "Event type * Fundraiser Demographic All genders Mostly men We use this informat…" at bounding box center [307, 304] width 552 height 407
click at [286, 363] on input "Mailing address" at bounding box center [244, 361] width 426 height 38
type input "[STREET_ADDRESS]"
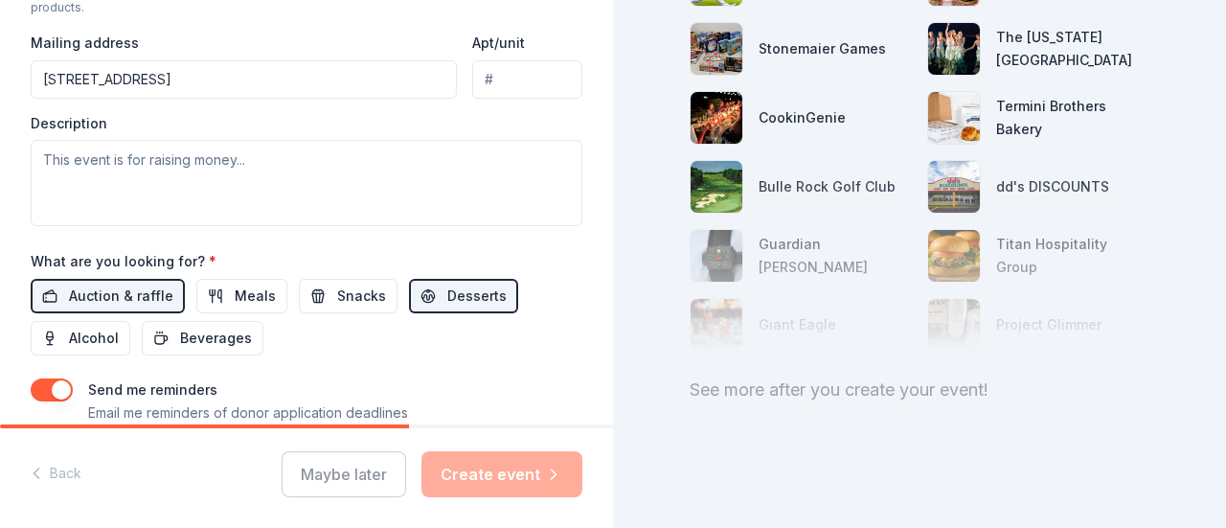
scroll to position [830, 0]
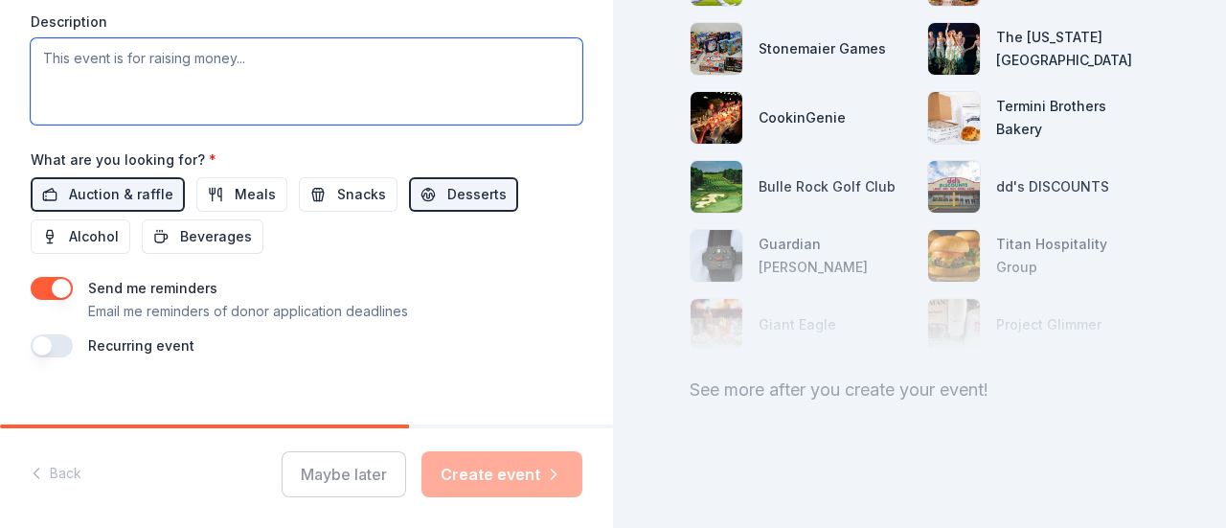
click at [289, 63] on textarea at bounding box center [307, 81] width 552 height 86
click at [290, 68] on textarea at bounding box center [307, 81] width 552 height 86
click at [135, 47] on textarea "Th" at bounding box center [307, 81] width 552 height 86
drag, startPoint x: 85, startPoint y: 50, endPoint x: 25, endPoint y: 49, distance: 60.4
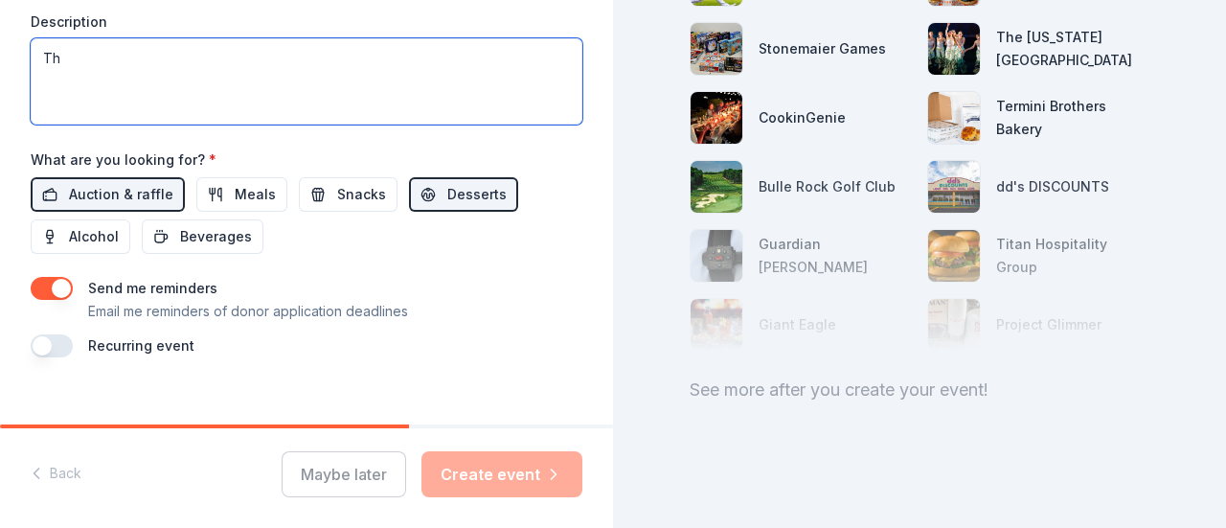
paste textarea "Join us for our annual golf fundraiser, where every dollar supports our mission…"
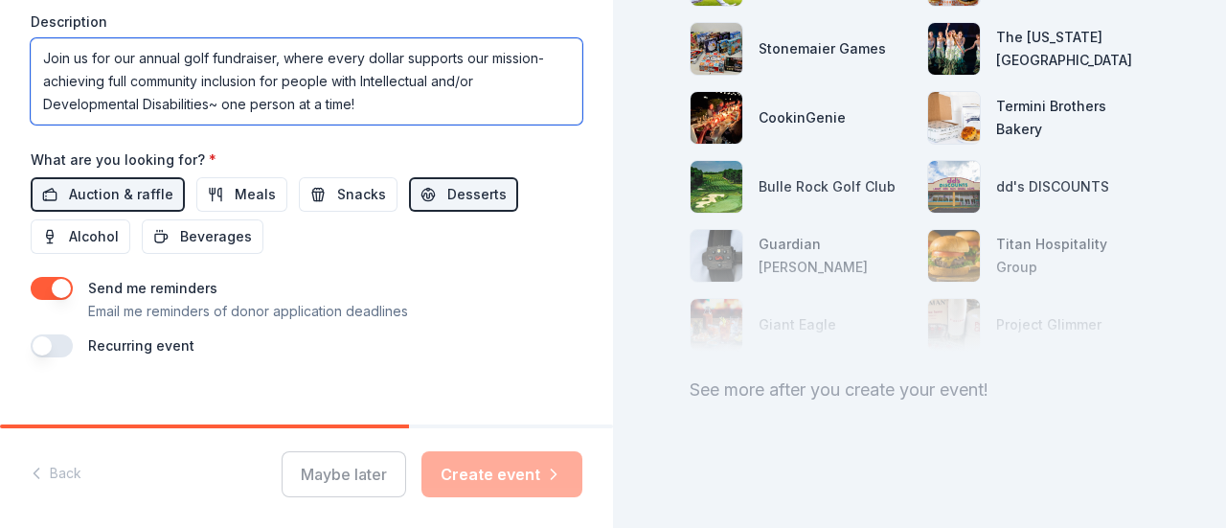
click at [138, 53] on textarea "Join us for our annual golf fundraiser, where every dollar supports our mission…" at bounding box center [307, 81] width 552 height 86
drag, startPoint x: 111, startPoint y: 51, endPoint x: 1, endPoint y: 37, distance: 111.0
type textarea "This is our annual golf fundraiser, where every dollar supports our mission- ac…"
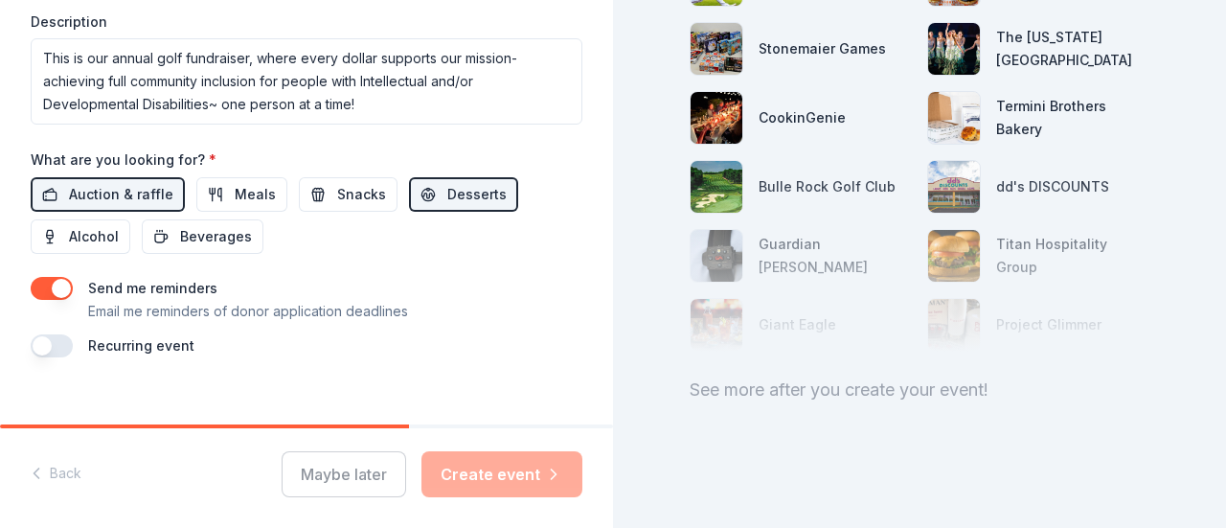
click at [561, 314] on div "Send me reminders Email me reminders of donor application deadlines" at bounding box center [307, 300] width 552 height 46
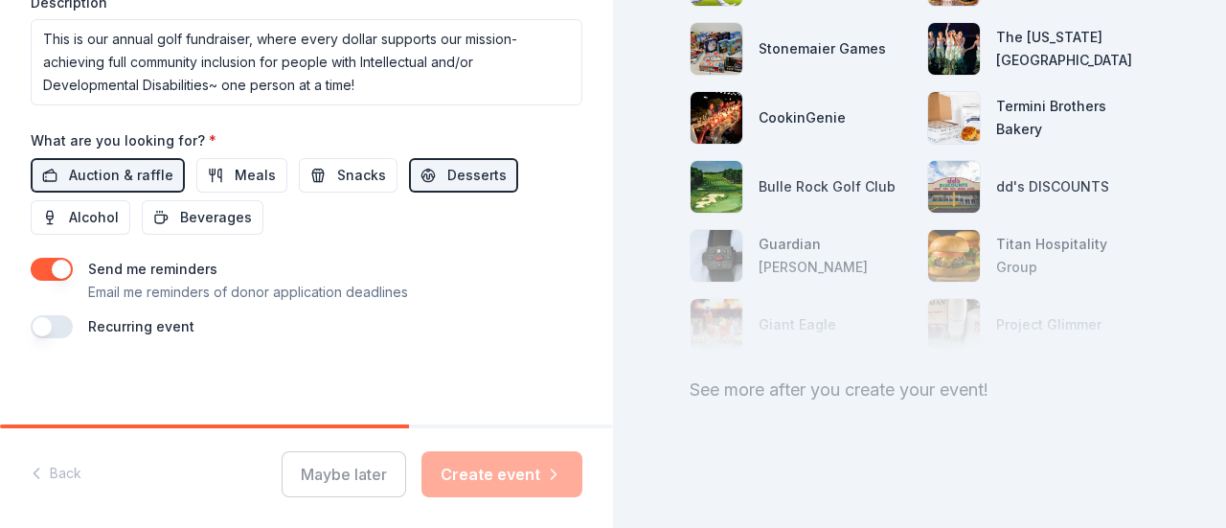
click at [513, 480] on div "Maybe later Create event" at bounding box center [432, 474] width 301 height 46
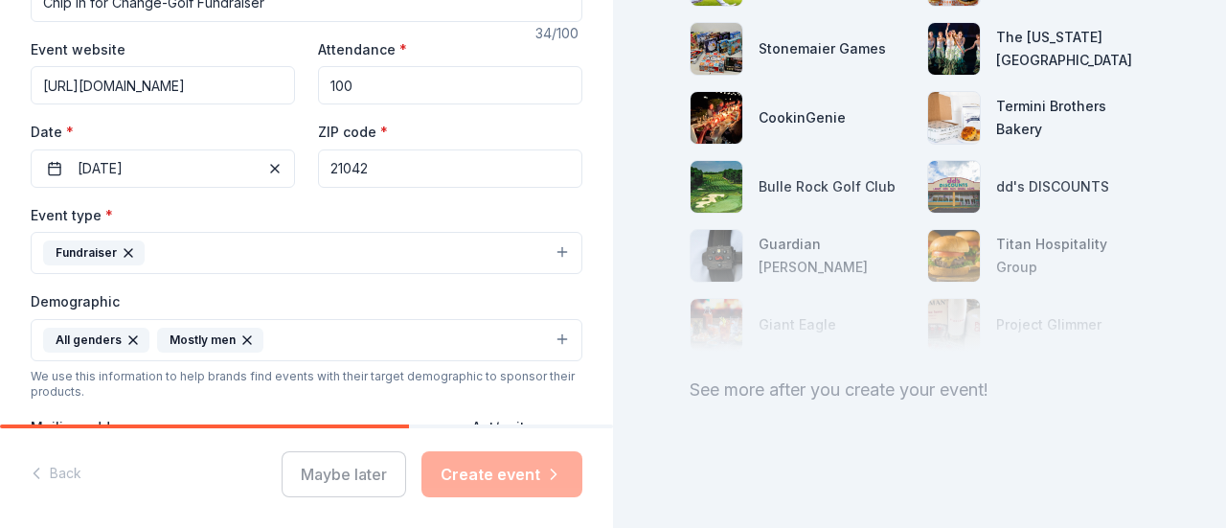
scroll to position [337, 0]
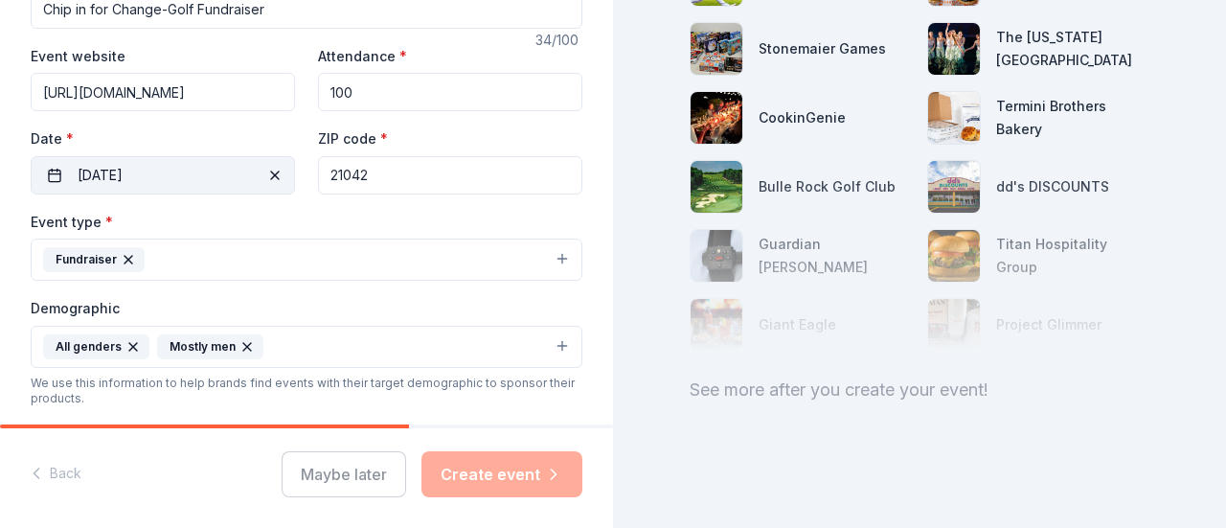
click at [227, 181] on button "[DATE]" at bounding box center [163, 175] width 264 height 38
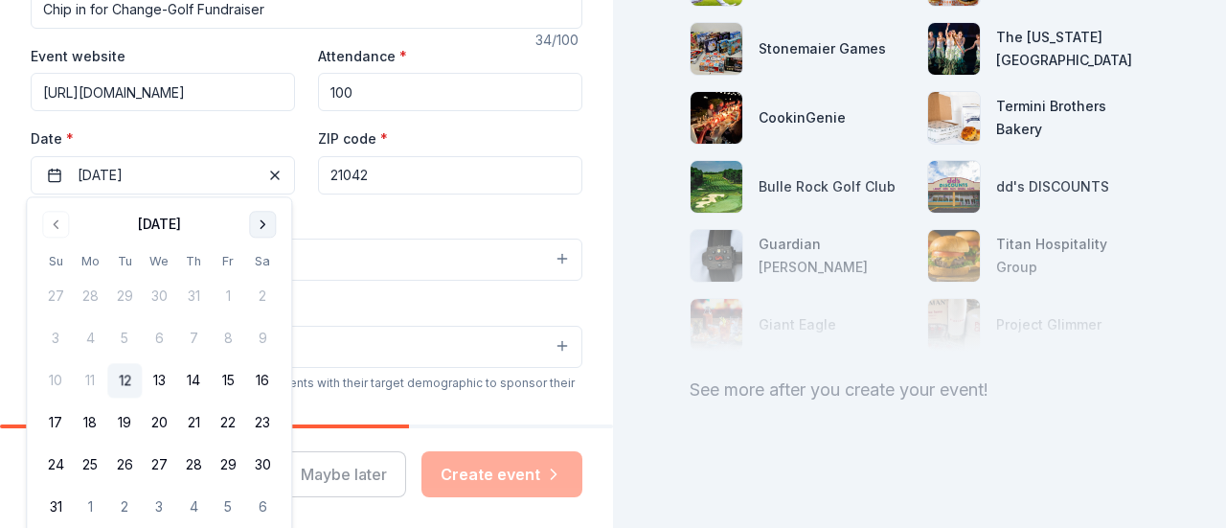
click at [262, 221] on button "Go to next month" at bounding box center [262, 224] width 27 height 27
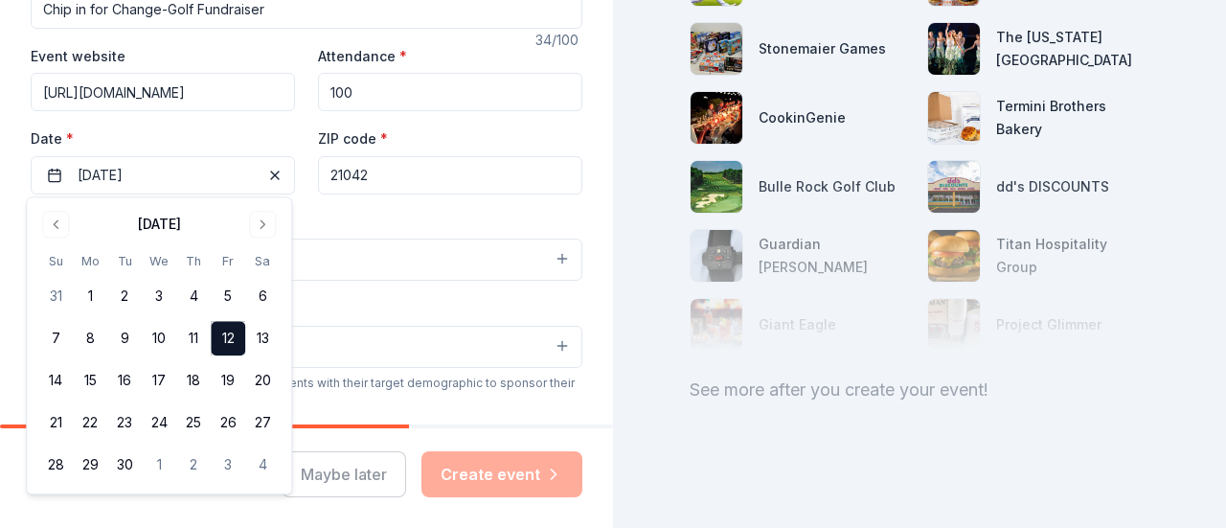
click at [228, 334] on button "12" at bounding box center [228, 339] width 34 height 34
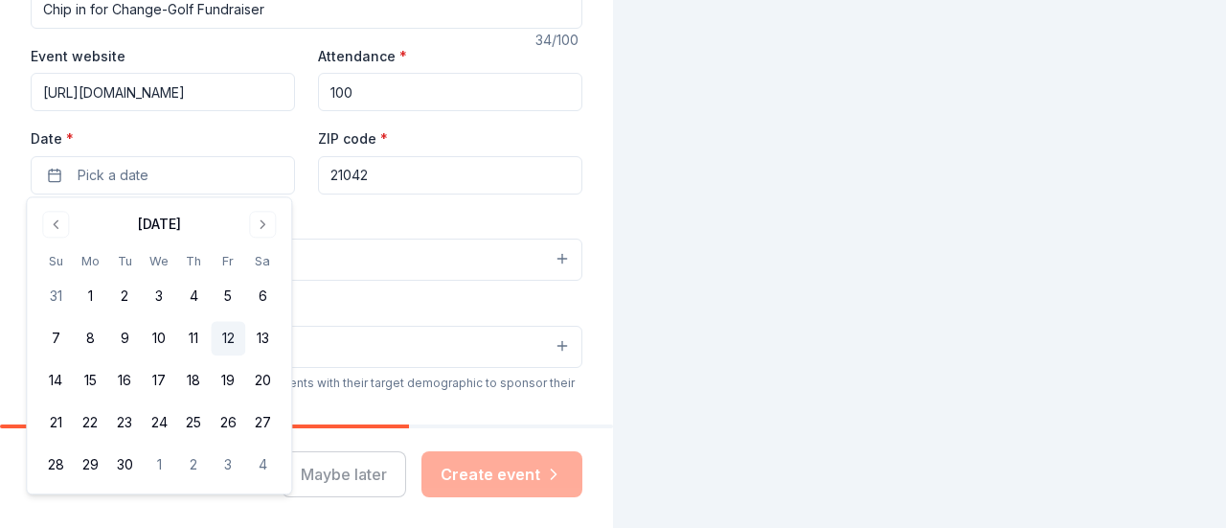
click at [228, 334] on button "12" at bounding box center [228, 339] width 34 height 34
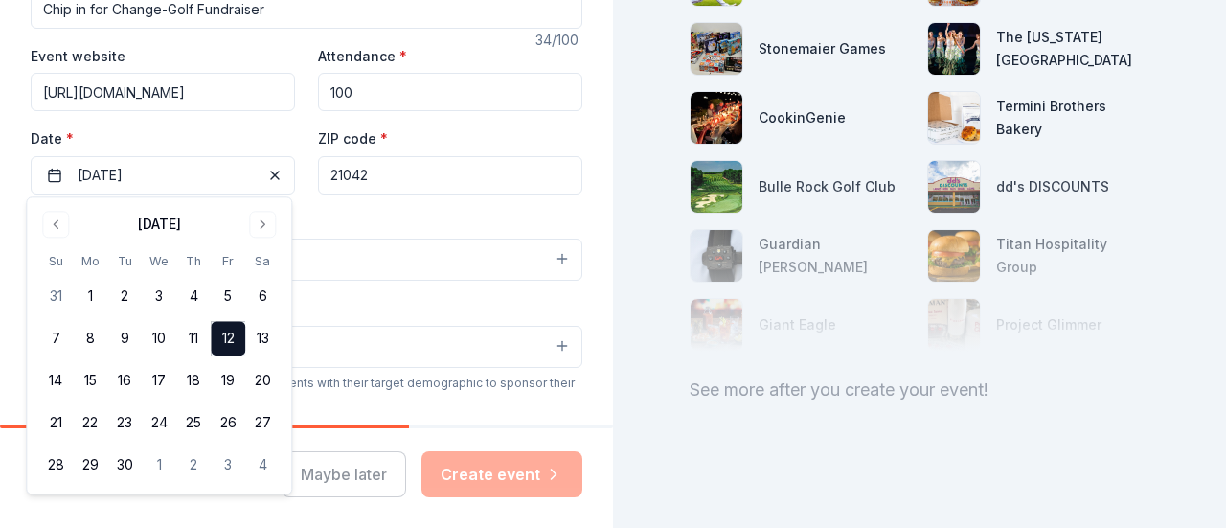
click at [448, 185] on input "21042" at bounding box center [450, 175] width 264 height 38
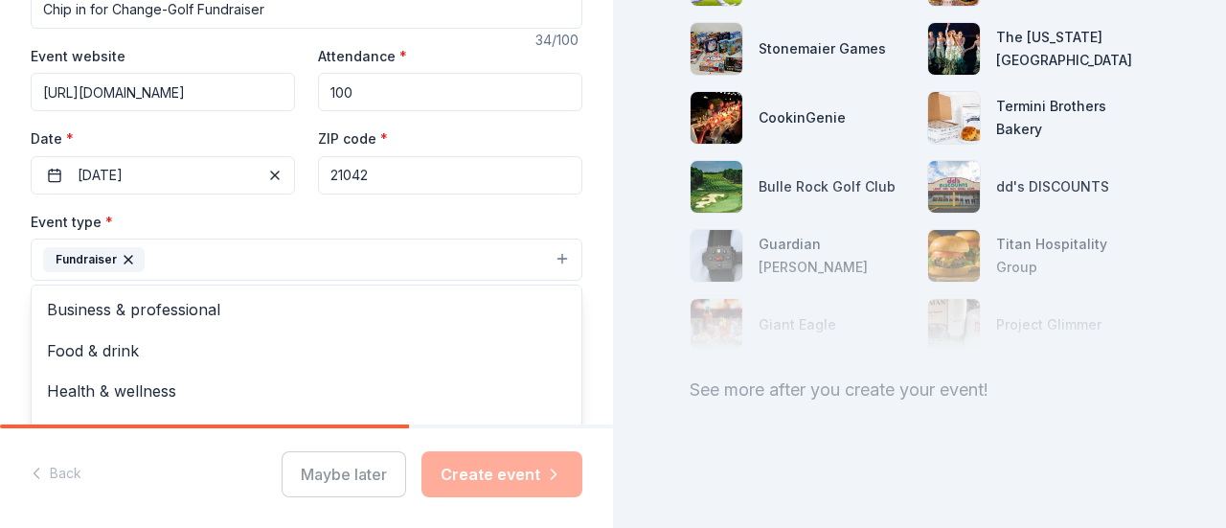
click at [308, 242] on button "Fundraiser" at bounding box center [307, 260] width 552 height 42
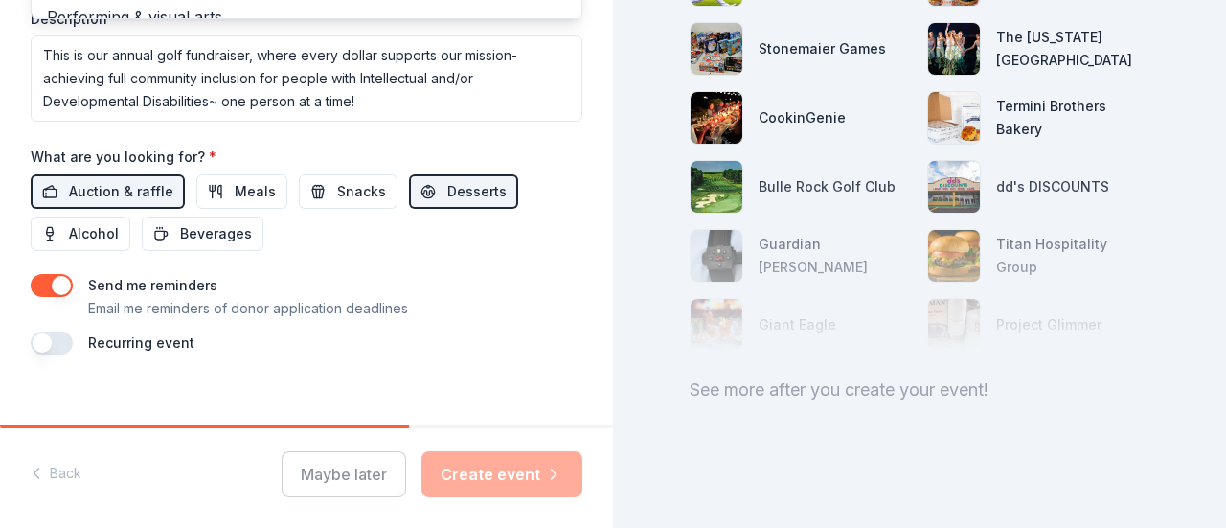
scroll to position [849, 0]
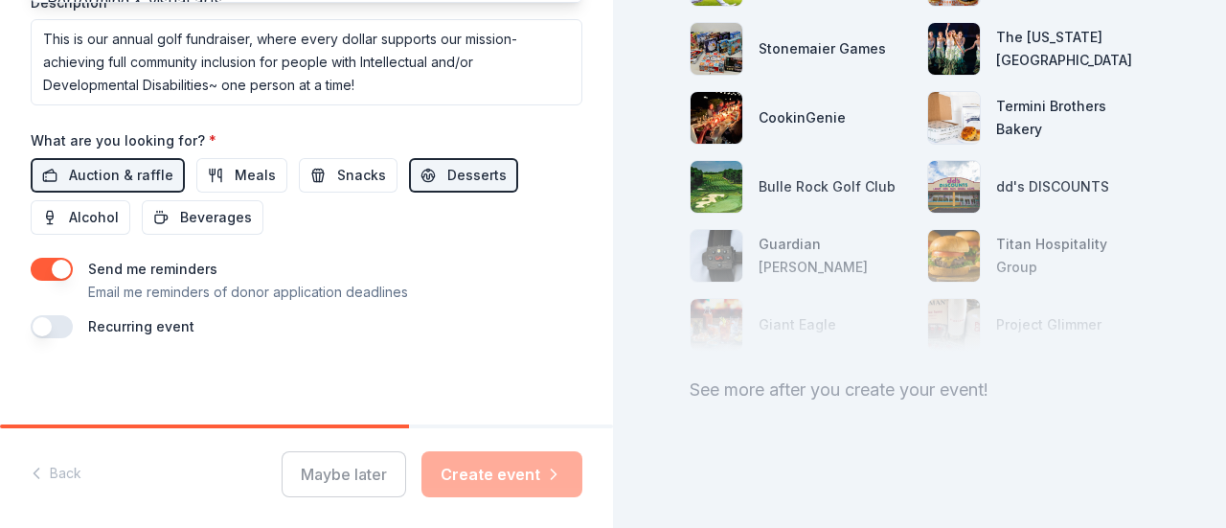
drag, startPoint x: 59, startPoint y: 262, endPoint x: 42, endPoint y: 262, distance: 17.2
click at [42, 262] on button "button" at bounding box center [52, 269] width 42 height 23
click at [514, 471] on div "Maybe later Create event" at bounding box center [432, 474] width 301 height 46
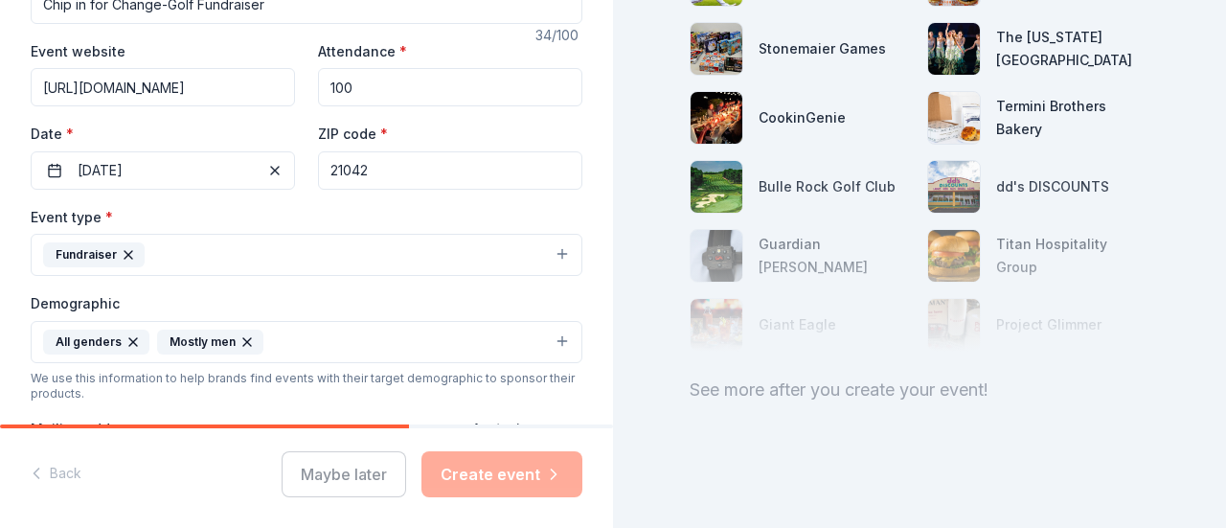
scroll to position [344, 0]
click at [318, 232] on button "Fundraiser" at bounding box center [307, 253] width 552 height 42
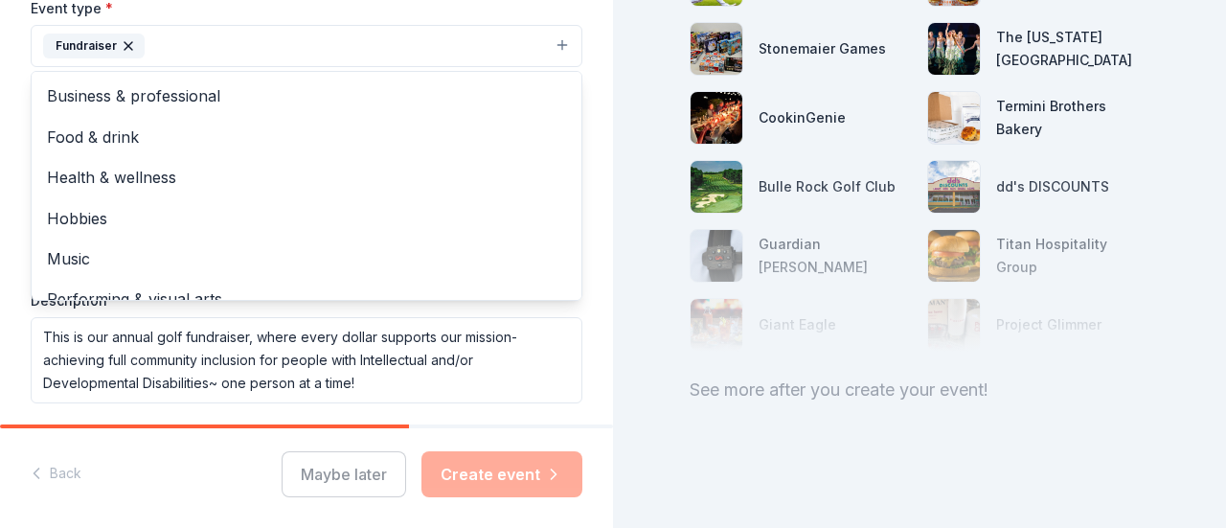
scroll to position [23, 0]
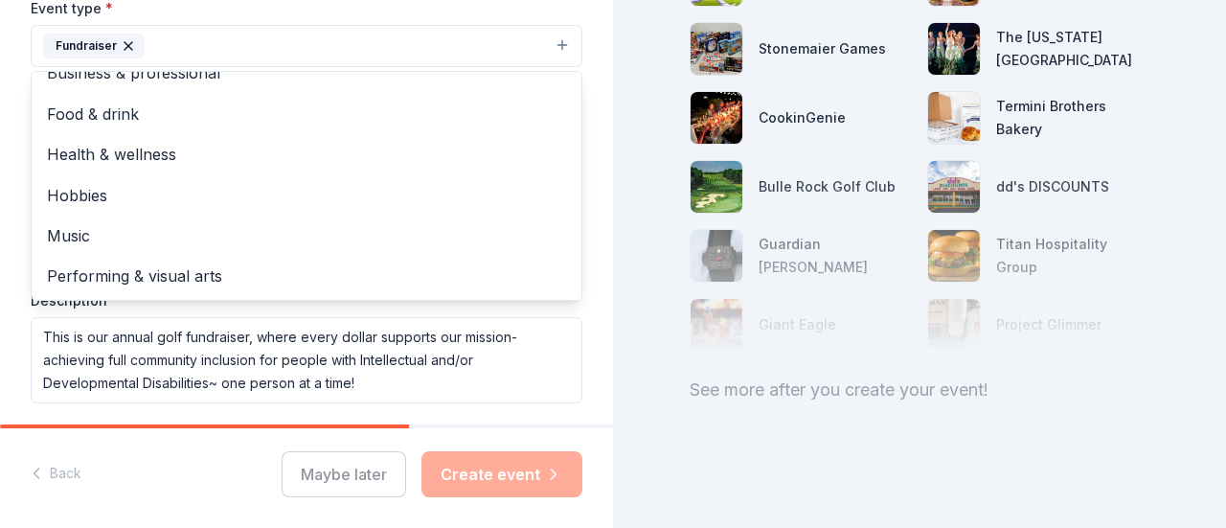
click at [595, 183] on div "Tell us about your event. We'll find in-kind donations you can apply for. Event…" at bounding box center [306, 88] width 613 height 1279
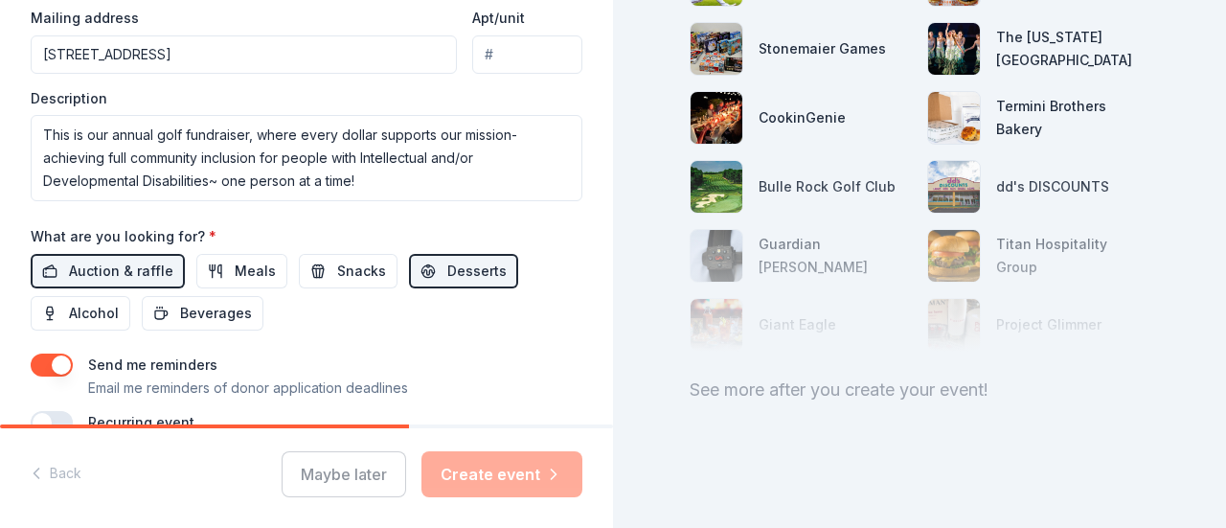
scroll to position [838, 0]
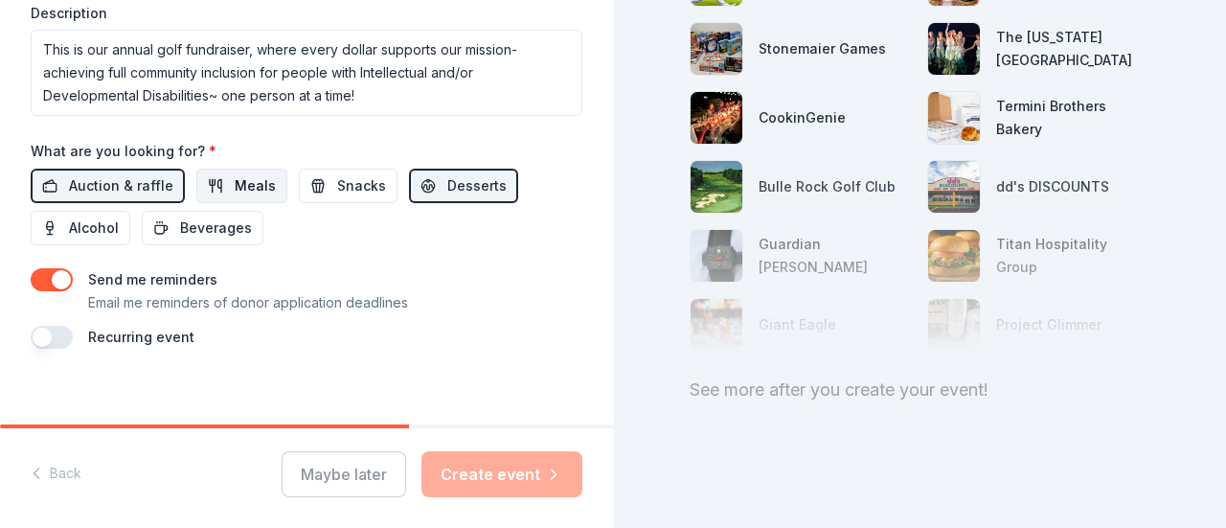
click at [251, 175] on span "Meals" at bounding box center [255, 185] width 41 height 23
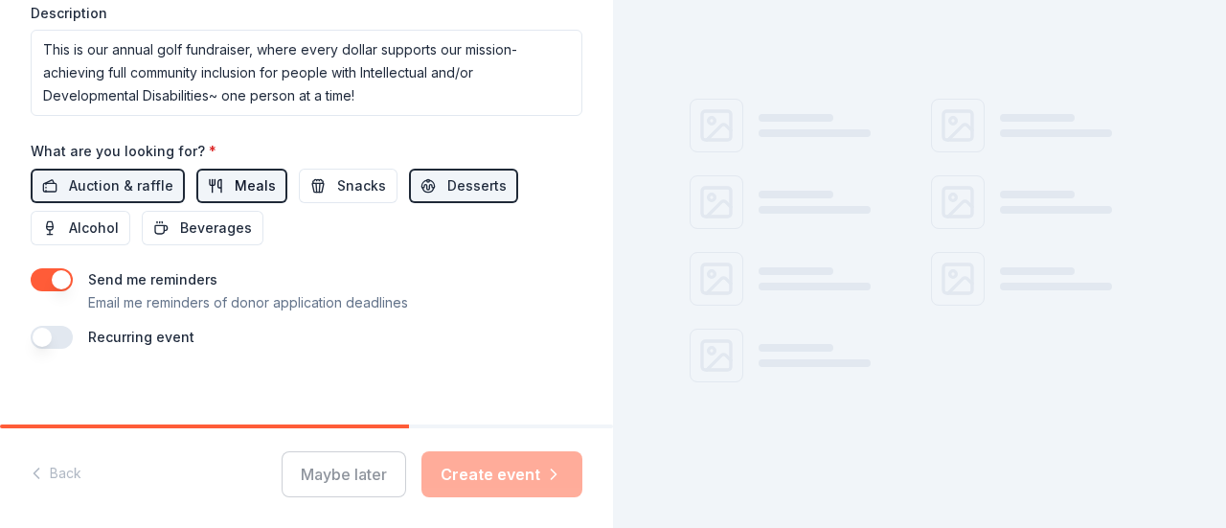
scroll to position [324, 0]
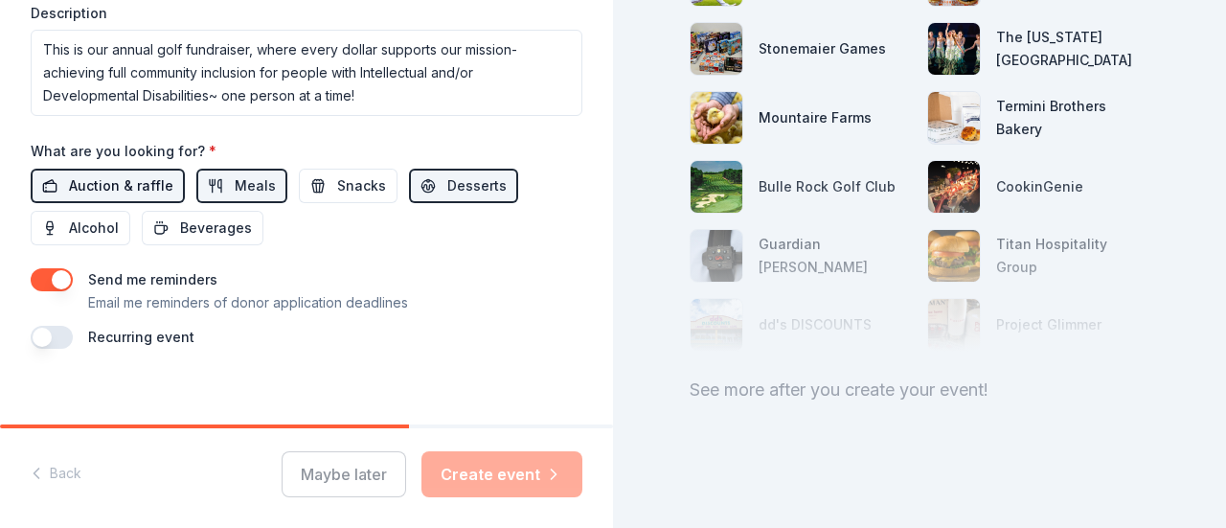
click at [128, 174] on span "Auction & raffle" at bounding box center [121, 185] width 104 height 23
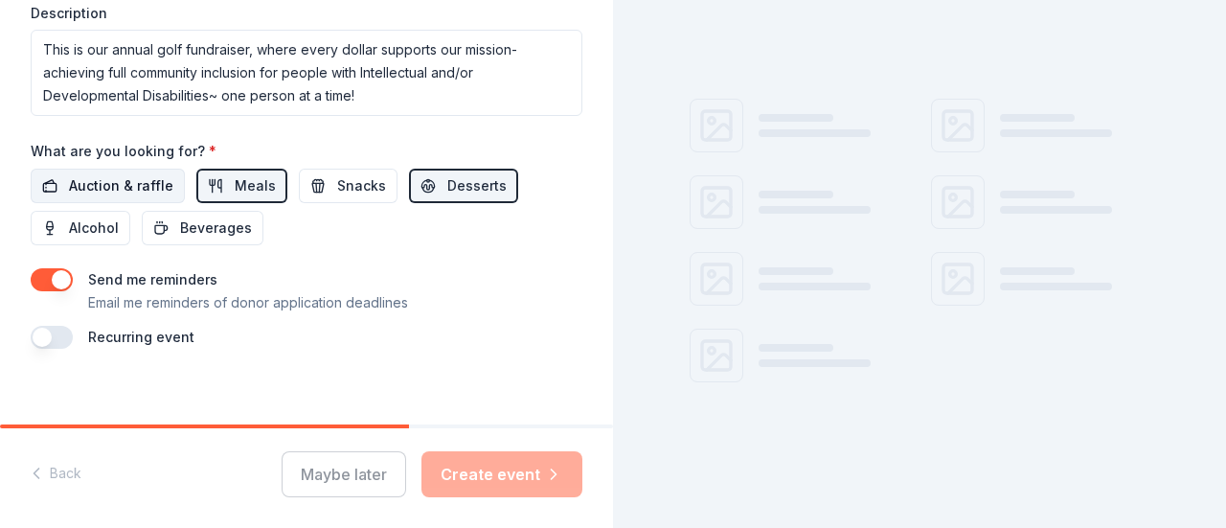
click at [139, 176] on span "Auction & raffle" at bounding box center [121, 185] width 104 height 23
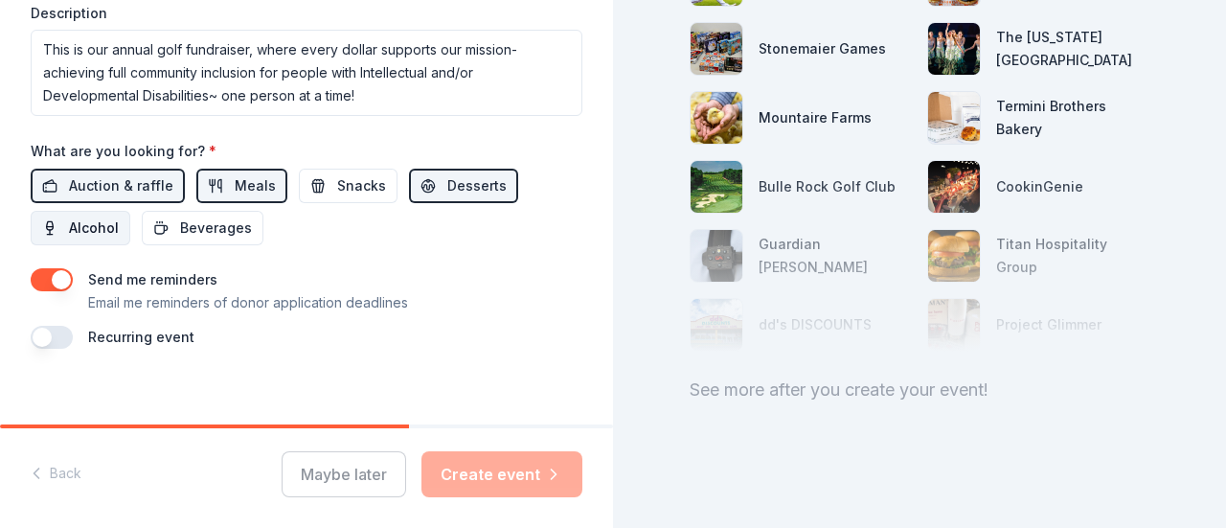
click at [80, 223] on span "Alcohol" at bounding box center [94, 228] width 50 height 23
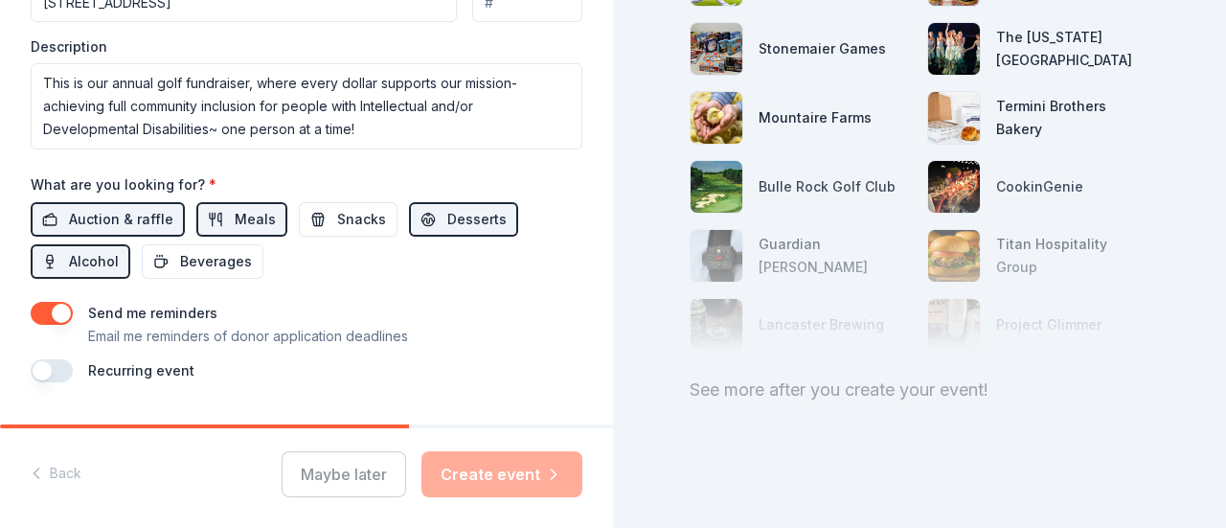
scroll to position [849, 0]
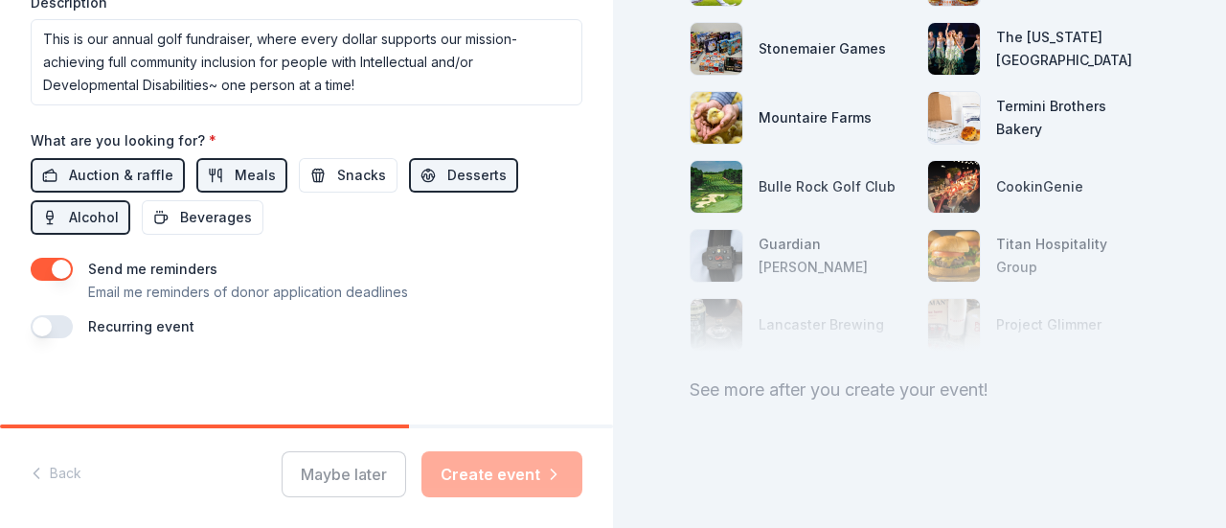
click at [483, 467] on div "Maybe later Create event" at bounding box center [432, 474] width 301 height 46
click at [519, 472] on div "Maybe later Create event" at bounding box center [432, 474] width 301 height 46
drag, startPoint x: 230, startPoint y: 424, endPoint x: 430, endPoint y: 431, distance: 200.3
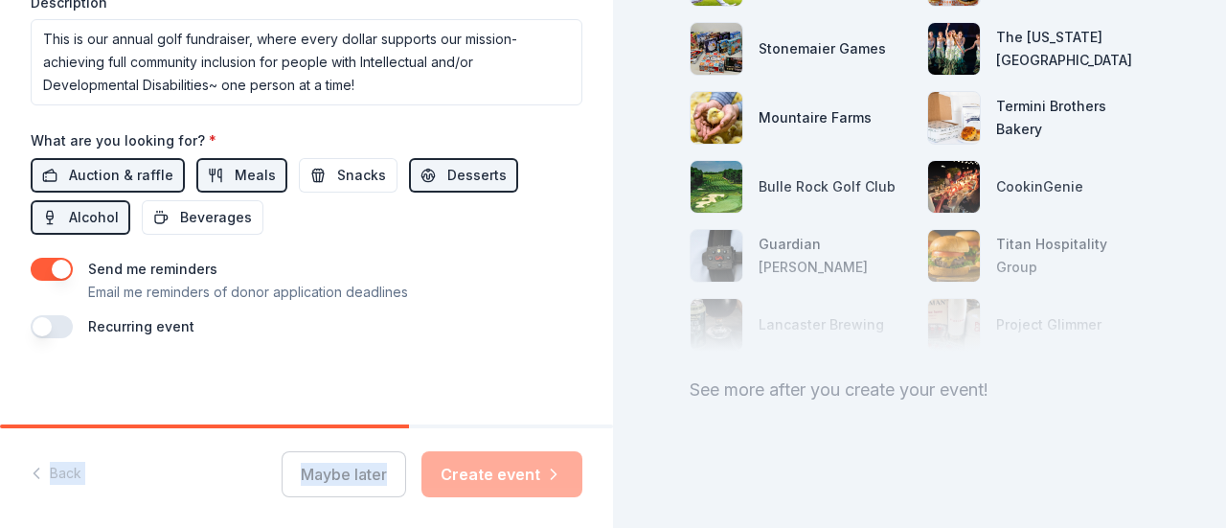
click at [430, 431] on div "Back Maybe later Create event" at bounding box center [306, 475] width 613 height 103
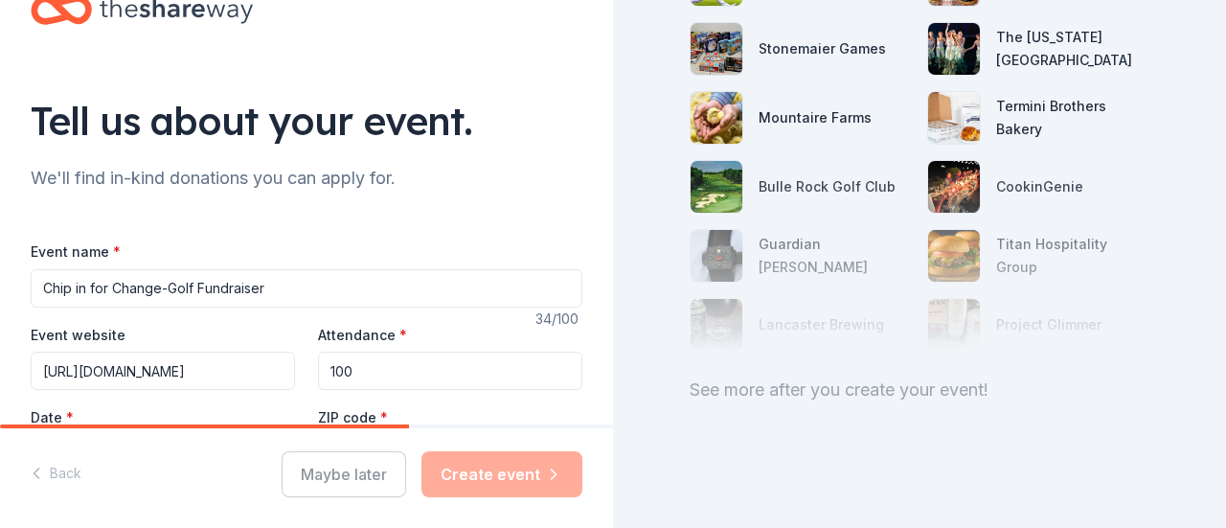
scroll to position [0, 0]
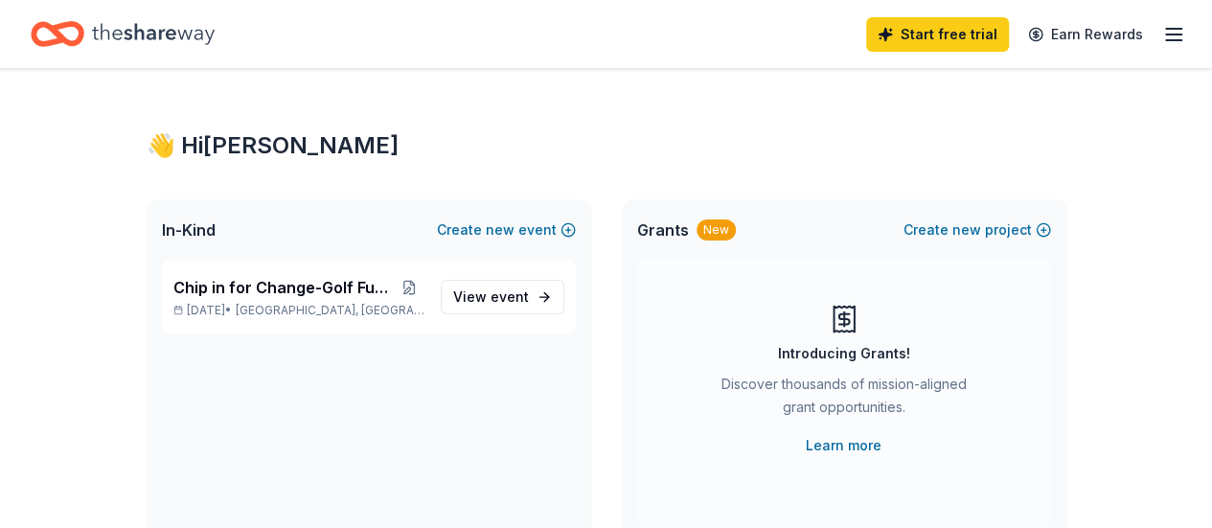
scroll to position [96, 0]
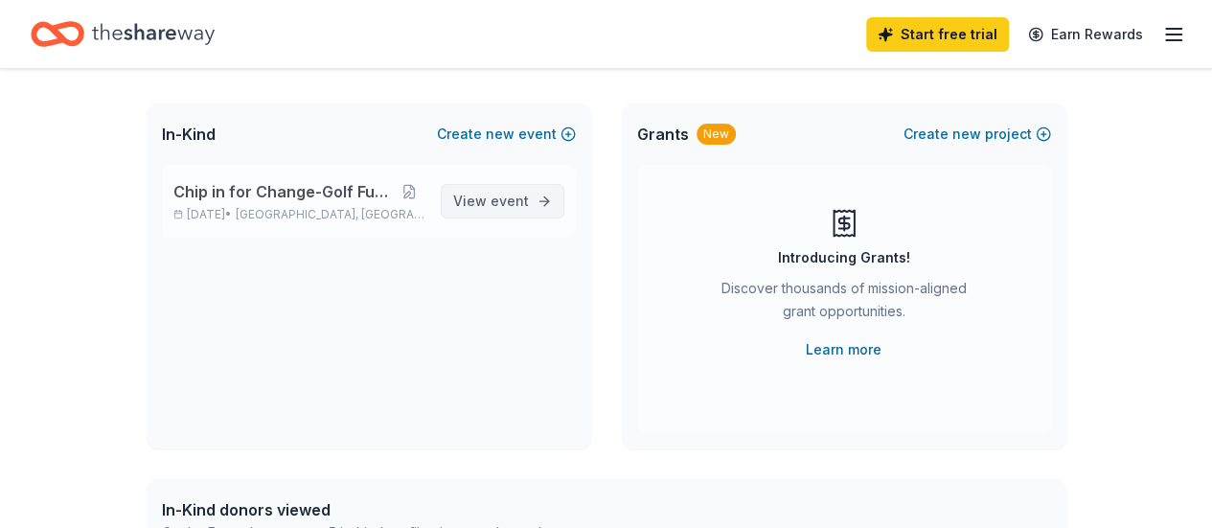
click at [494, 198] on span "event" at bounding box center [510, 201] width 38 height 16
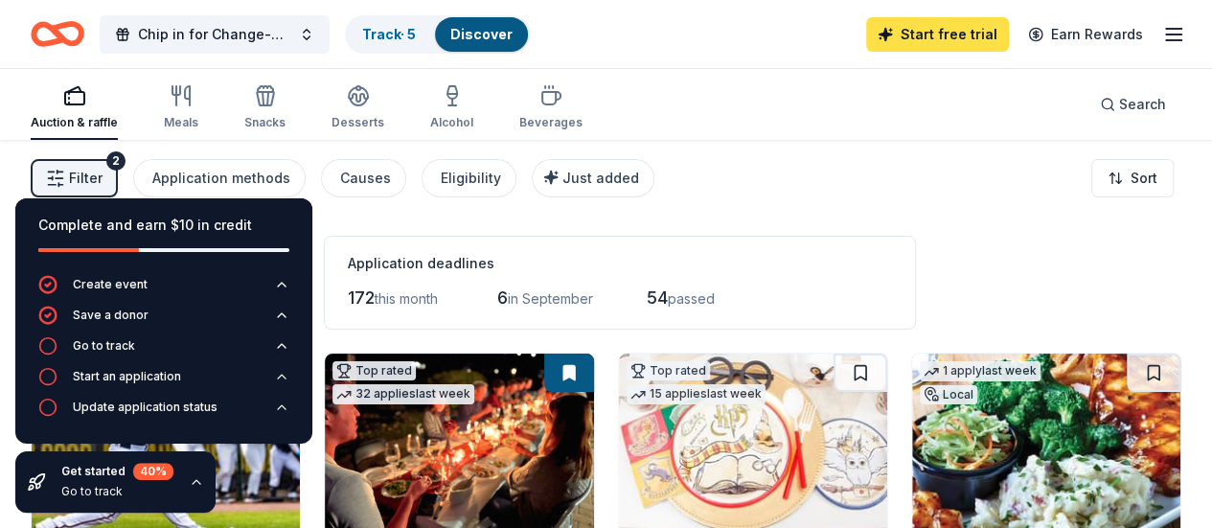
click at [916, 29] on link "Start free trial" at bounding box center [937, 34] width 143 height 34
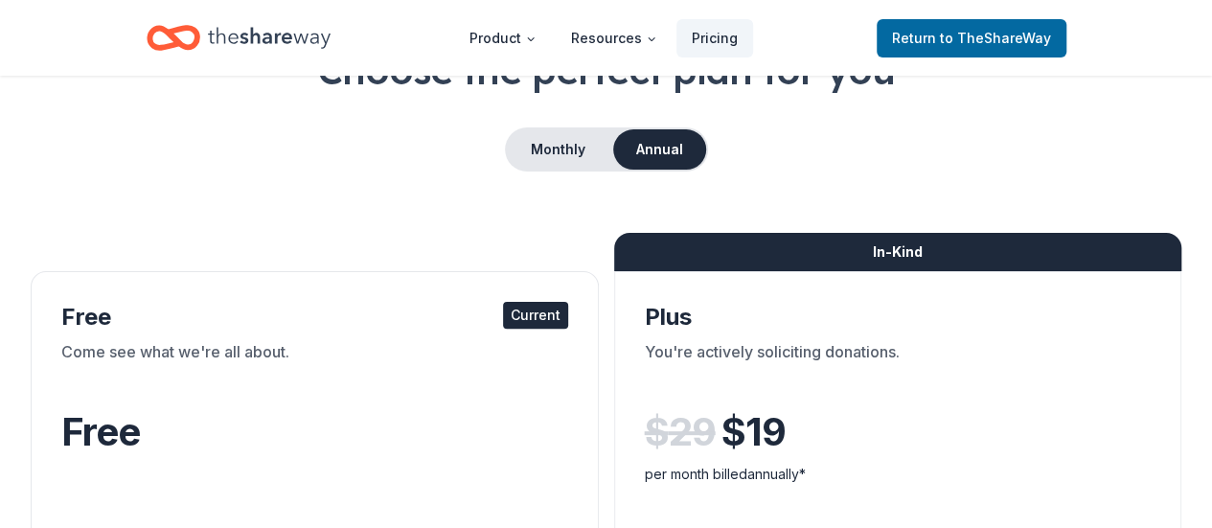
scroll to position [51, 0]
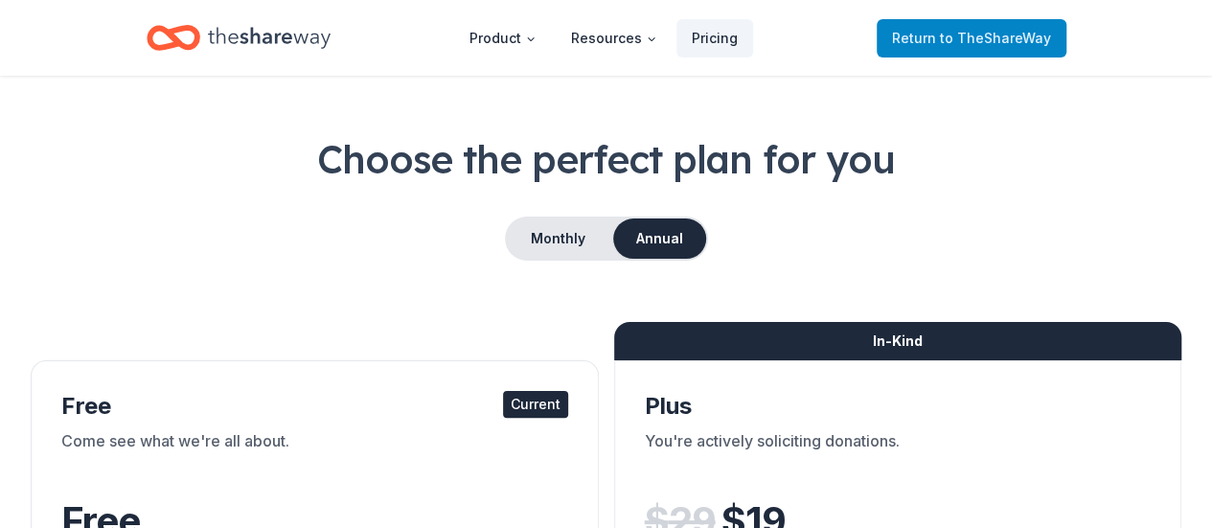
click at [899, 39] on span "Return to TheShareWay" at bounding box center [971, 38] width 159 height 23
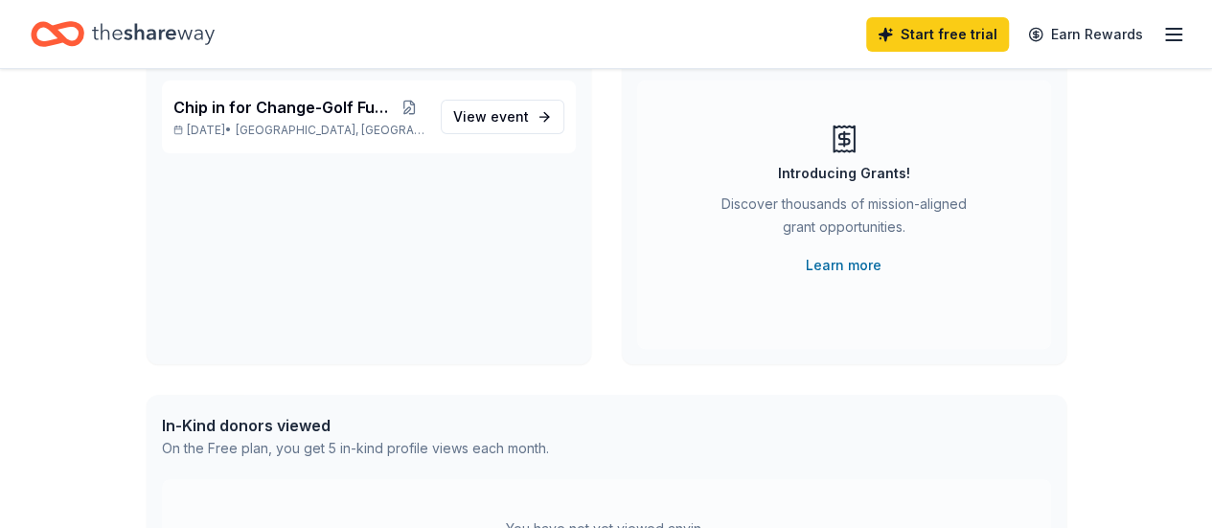
scroll to position [171, 0]
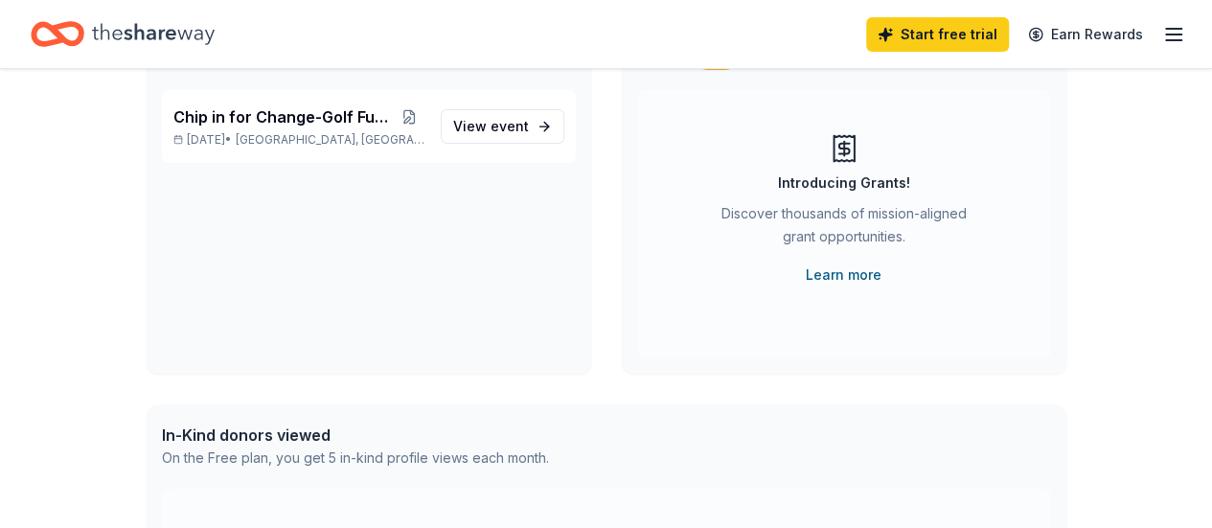
click at [855, 276] on link "Learn more" at bounding box center [844, 274] width 76 height 23
